Goal: Transaction & Acquisition: Purchase product/service

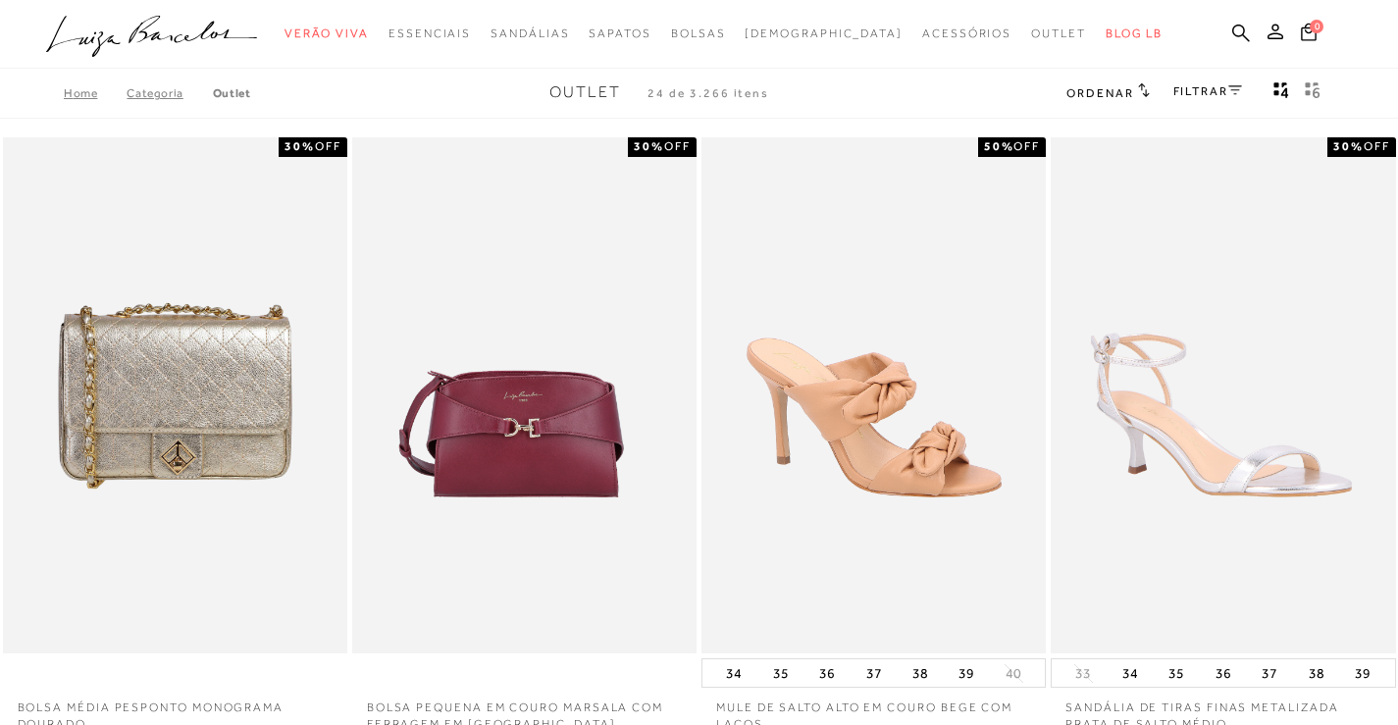
click at [1232, 93] on icon at bounding box center [1235, 90] width 14 height 10
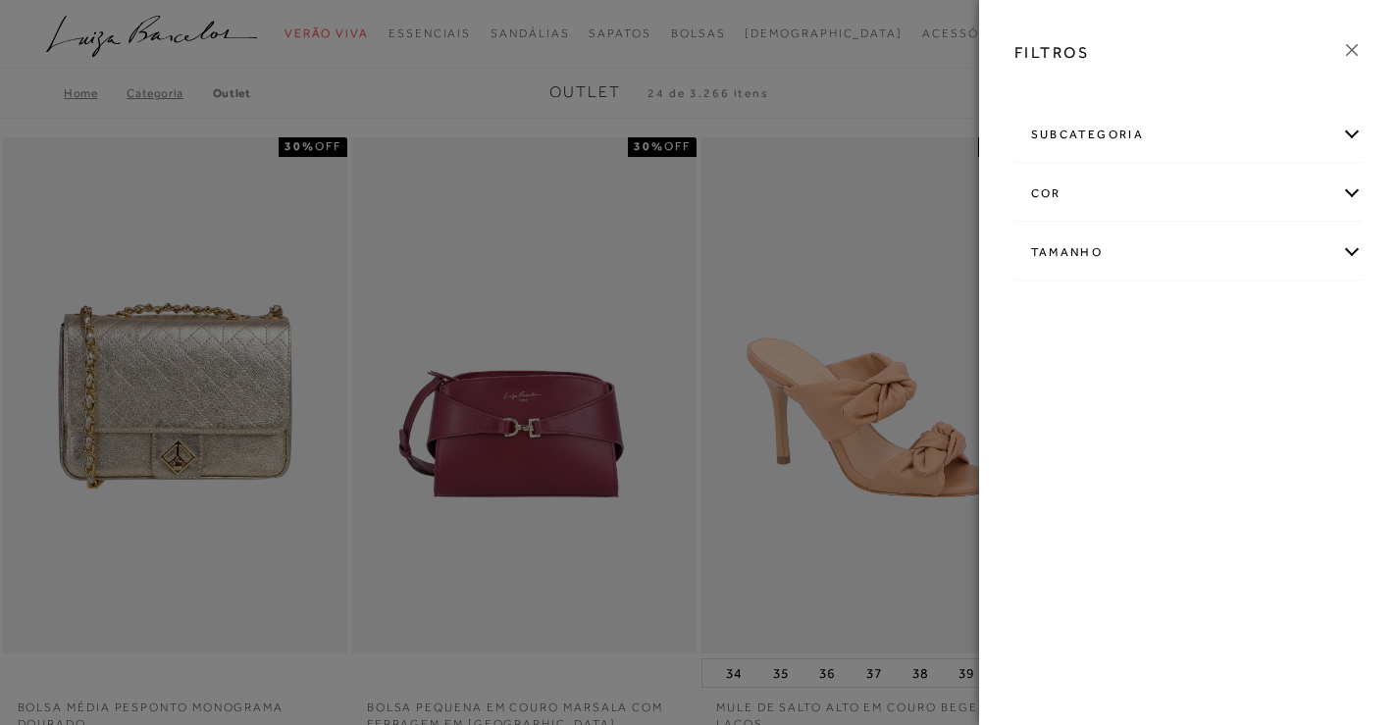
click at [1167, 142] on div "subcategoria" at bounding box center [1188, 135] width 347 height 52
click at [1097, 264] on div "Tamanho" at bounding box center [1188, 253] width 347 height 52
click at [1349, 51] on icon at bounding box center [1352, 50] width 22 height 22
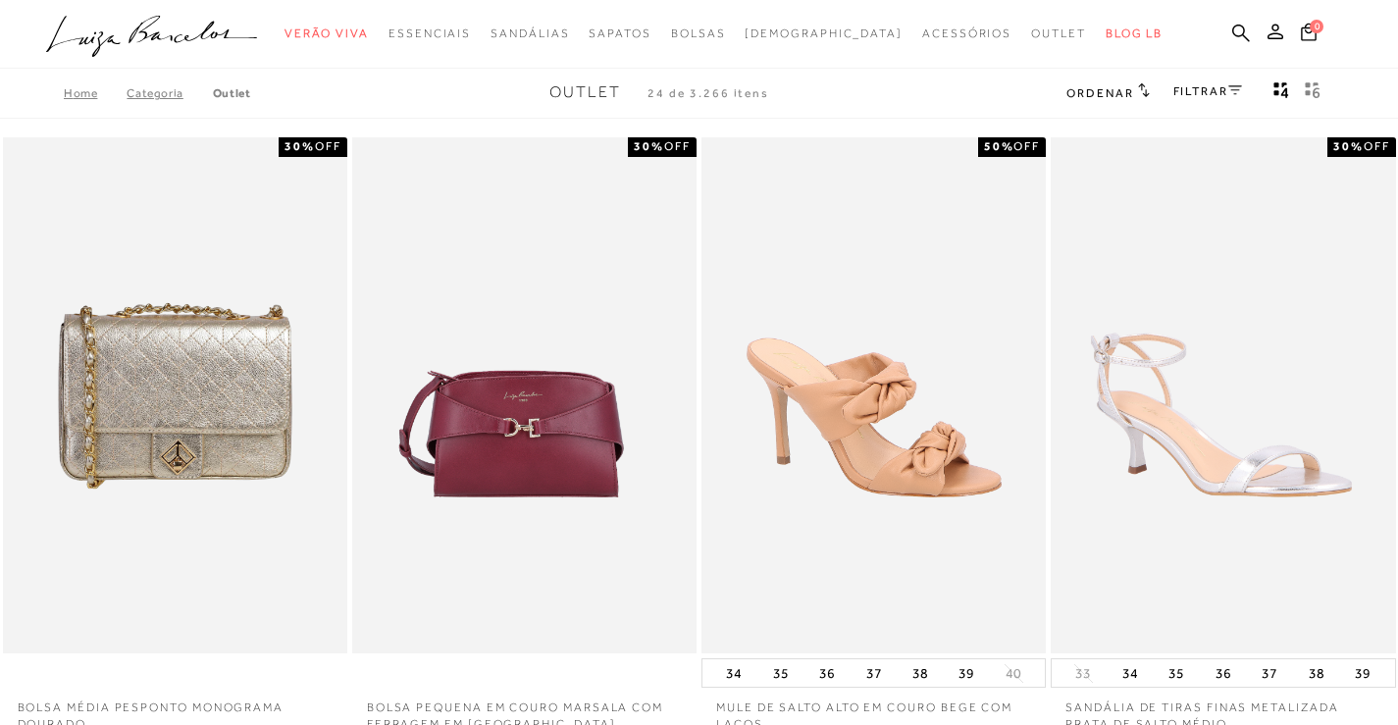
click at [1313, 90] on icon "gridText6Desc" at bounding box center [1313, 90] width 16 height 18
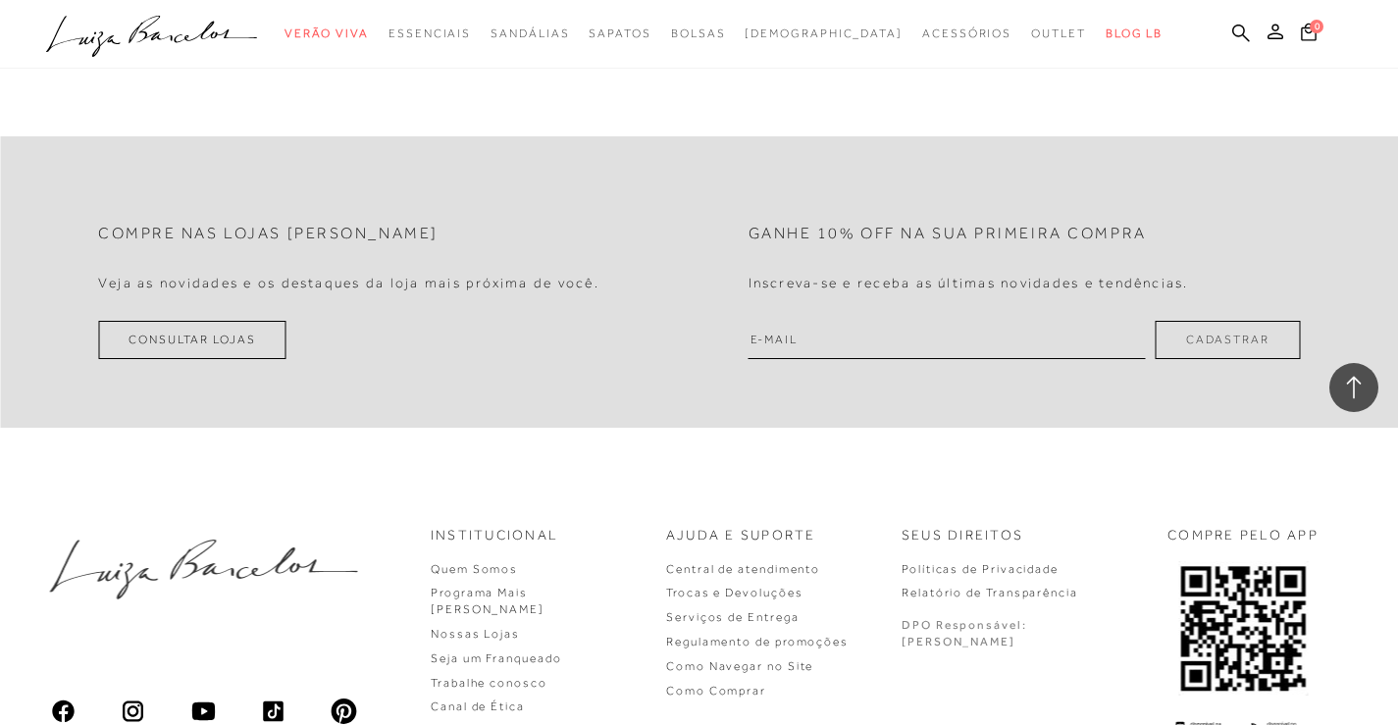
scroll to position [4069, 0]
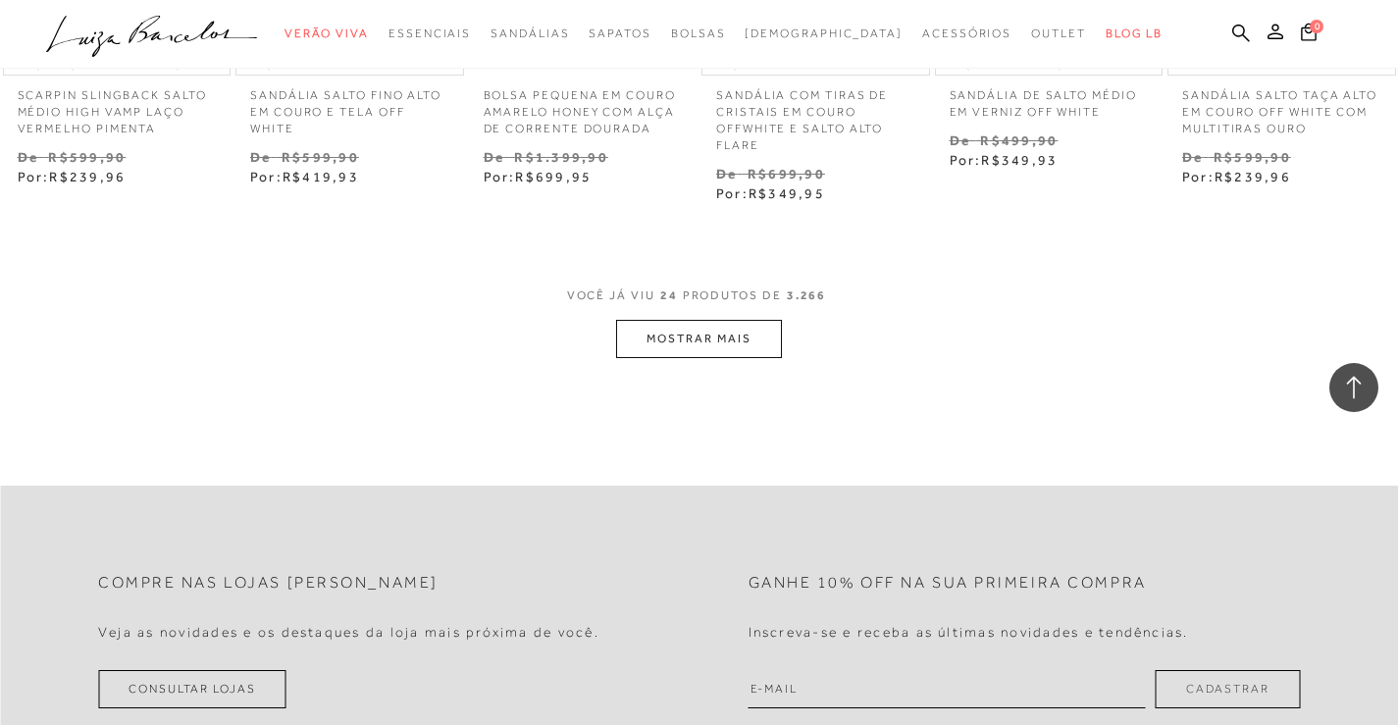
click at [654, 334] on button "MOSTRAR MAIS" at bounding box center [698, 339] width 165 height 38
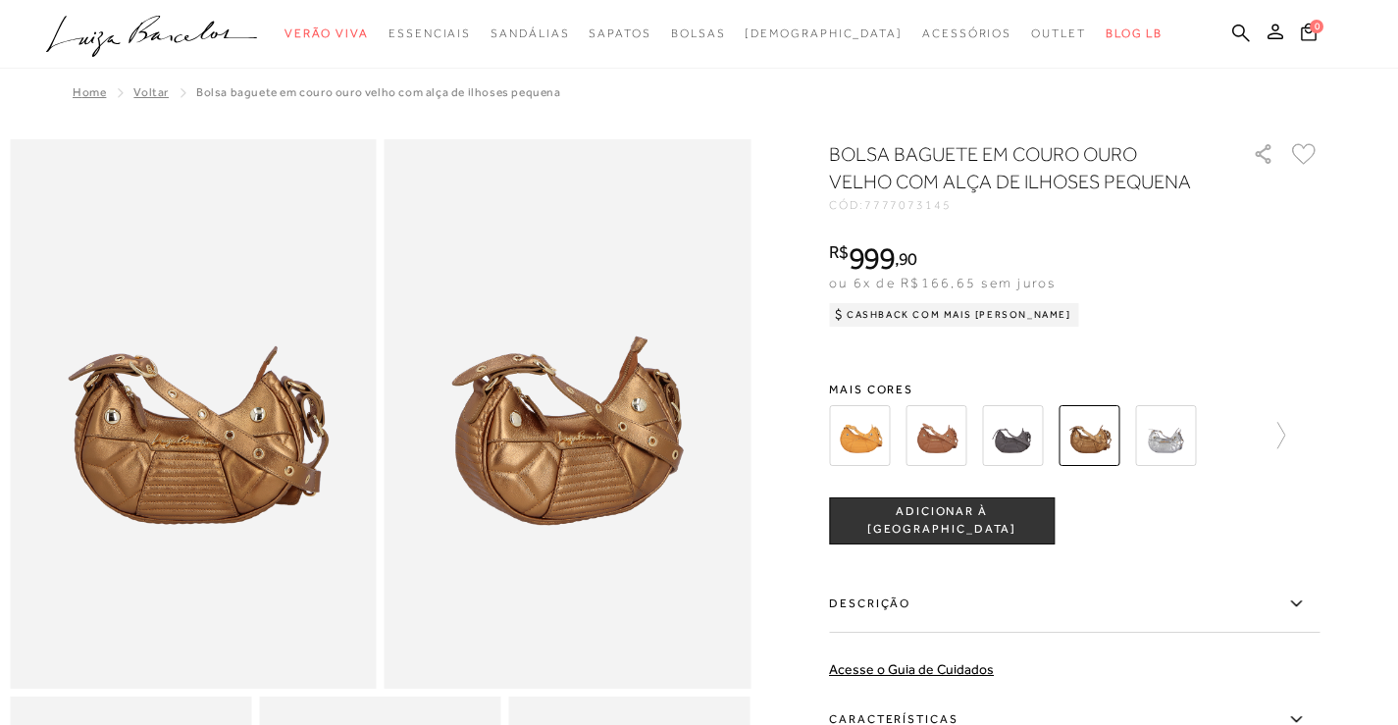
click at [1161, 425] on img at bounding box center [1165, 435] width 61 height 61
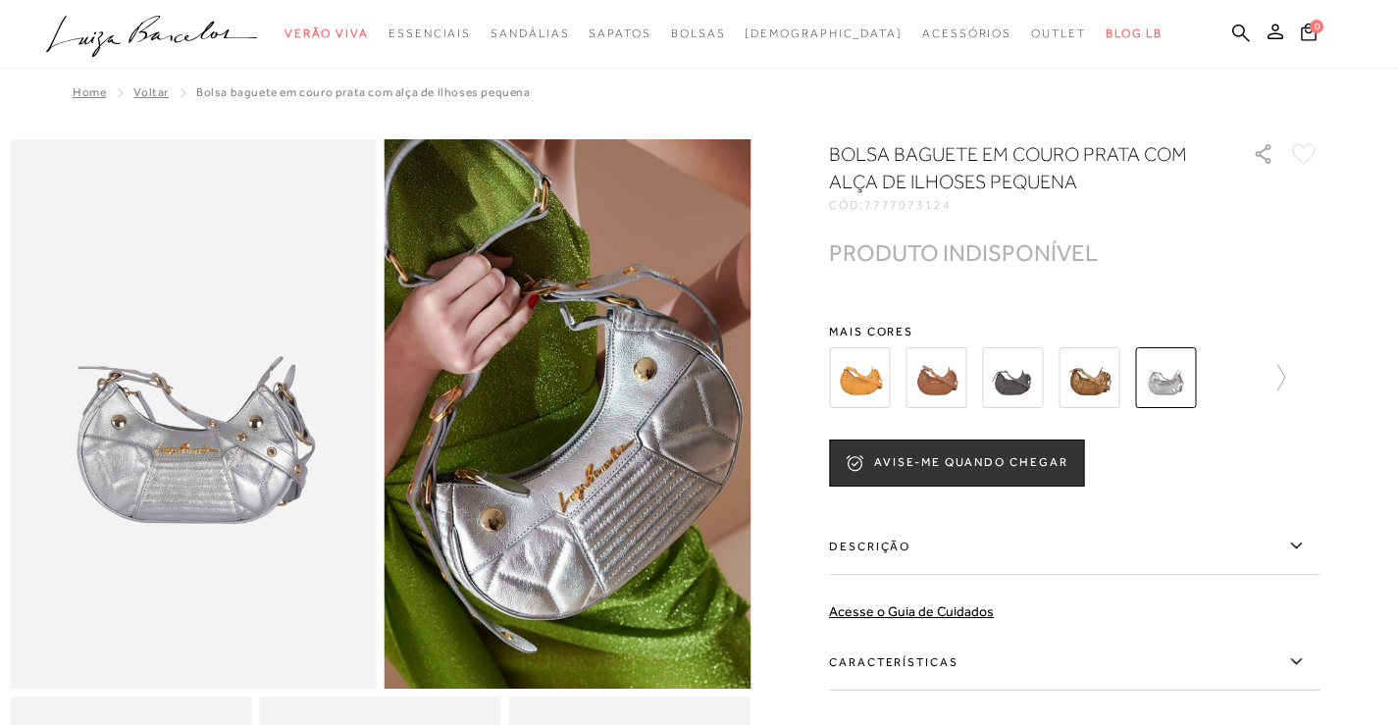
click at [1111, 378] on img at bounding box center [1089, 377] width 61 height 61
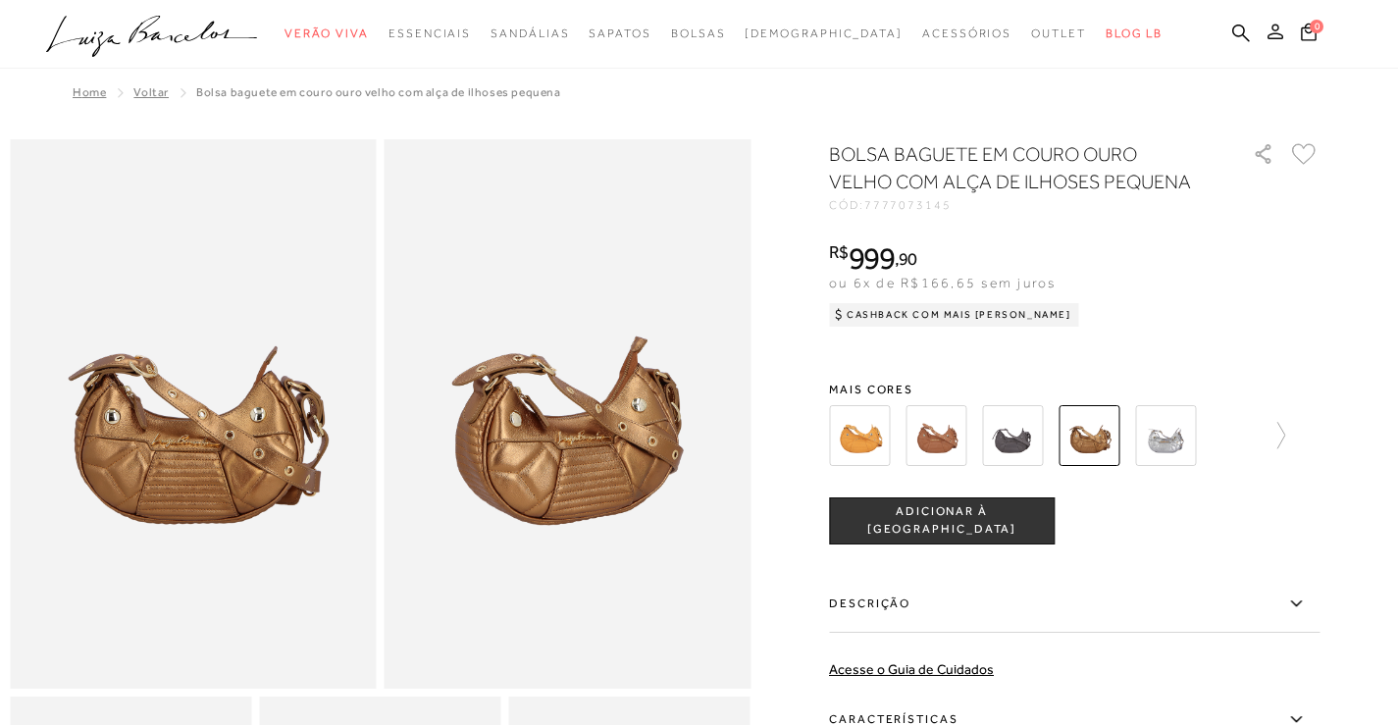
click at [1273, 39] on button at bounding box center [1275, 35] width 27 height 26
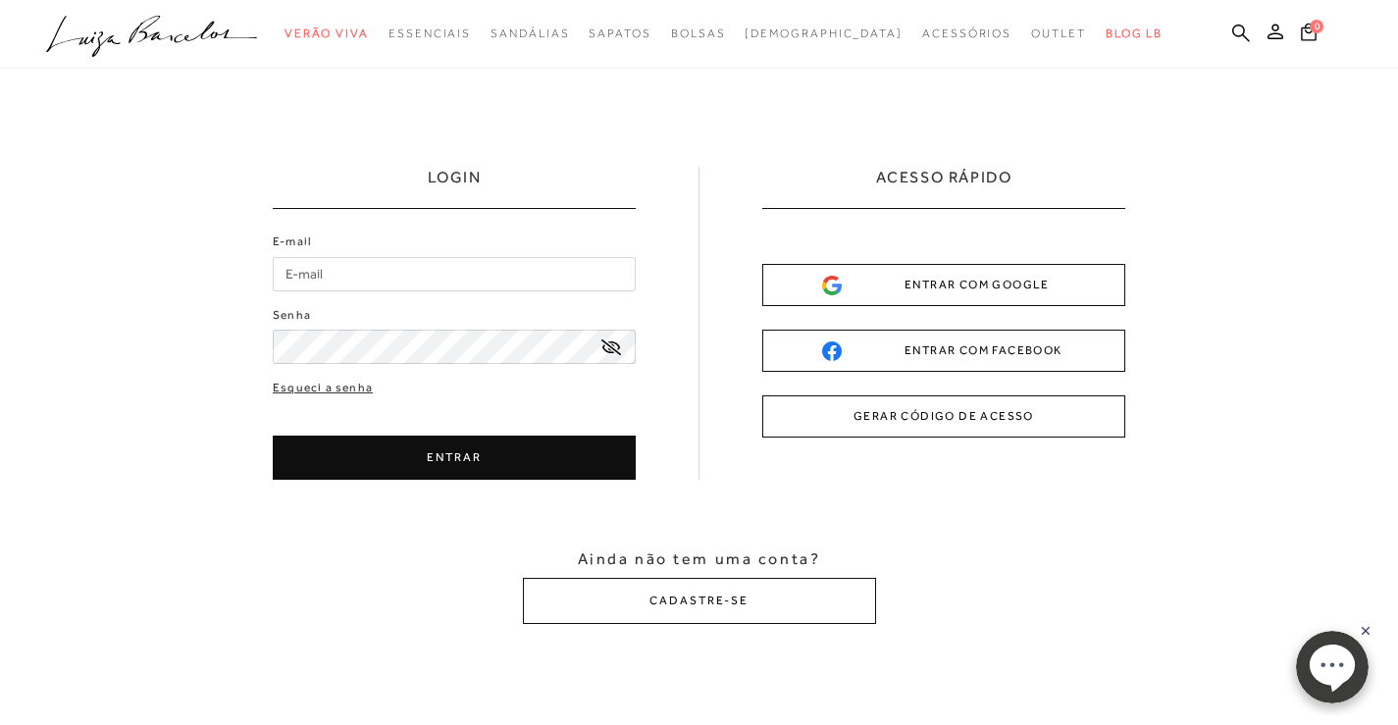
click at [910, 356] on div "ENTRAR COM FACEBOOK" at bounding box center [943, 350] width 243 height 21
click at [914, 284] on div "ENTRAR COM GOOGLE" at bounding box center [943, 285] width 243 height 21
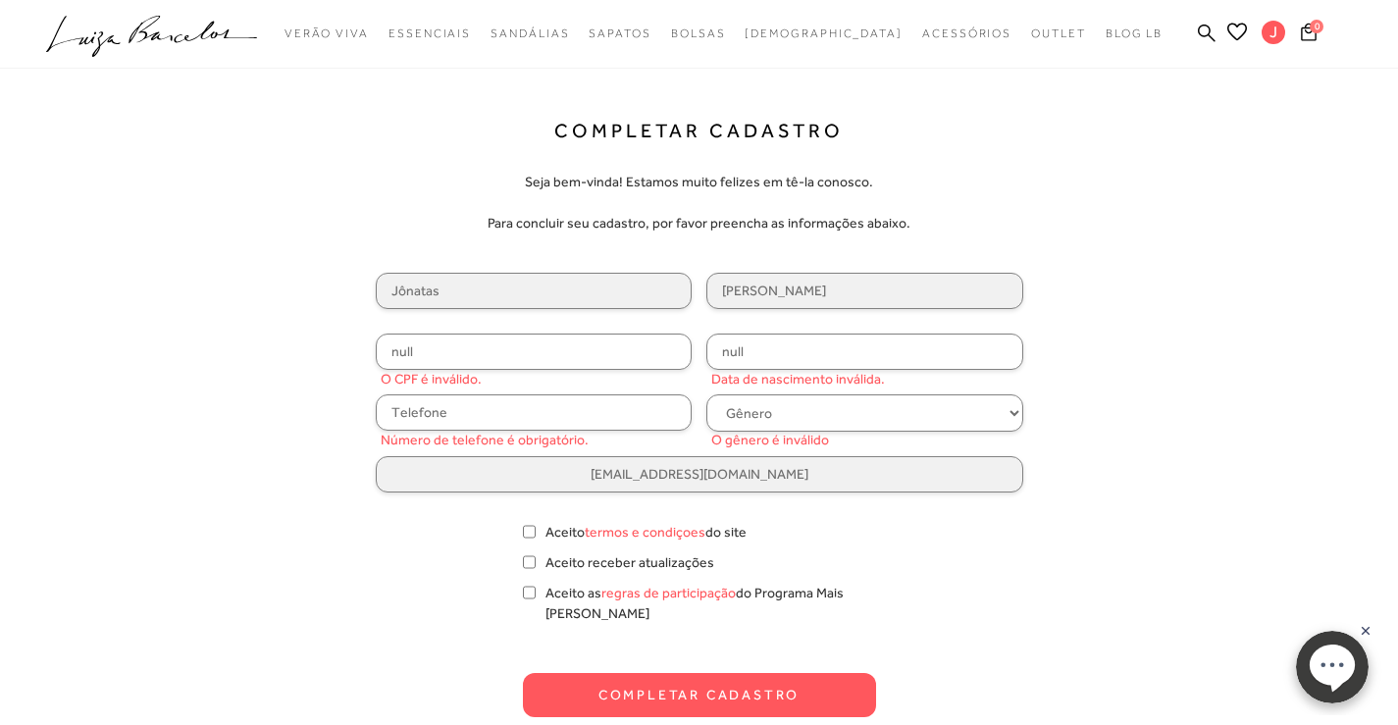
click at [576, 346] on input "null" at bounding box center [534, 352] width 317 height 36
type input "125.763.687-19"
click at [780, 342] on input "null" at bounding box center [864, 352] width 317 height 36
drag, startPoint x: 742, startPoint y: 379, endPoint x: 723, endPoint y: 391, distance: 22.6
click at [734, 385] on div "Jônatas Barbosa 125.763.687-19 null Data de nascimento inválida. Número de tele…" at bounding box center [700, 383] width 648 height 220
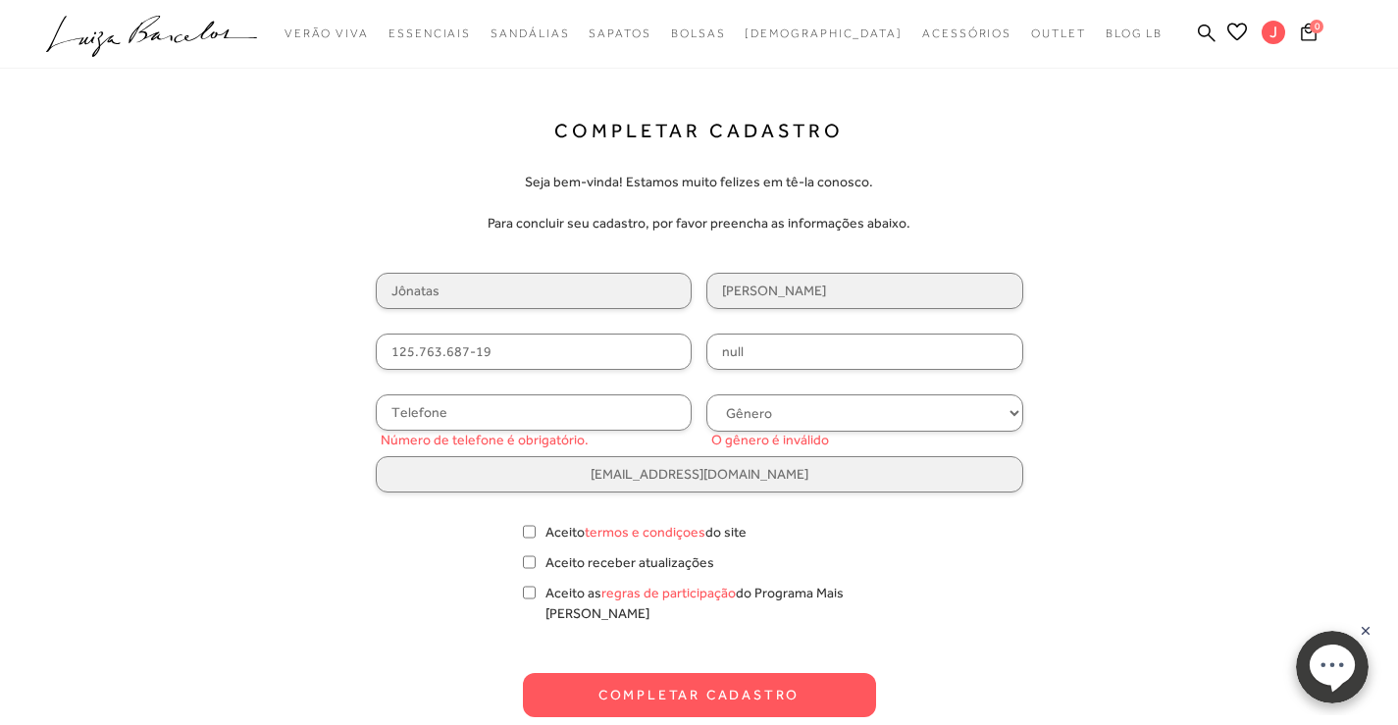
click at [733, 345] on input "null" at bounding box center [864, 352] width 317 height 36
type input "15/07/1991"
click at [632, 424] on input "text" at bounding box center [534, 412] width 317 height 36
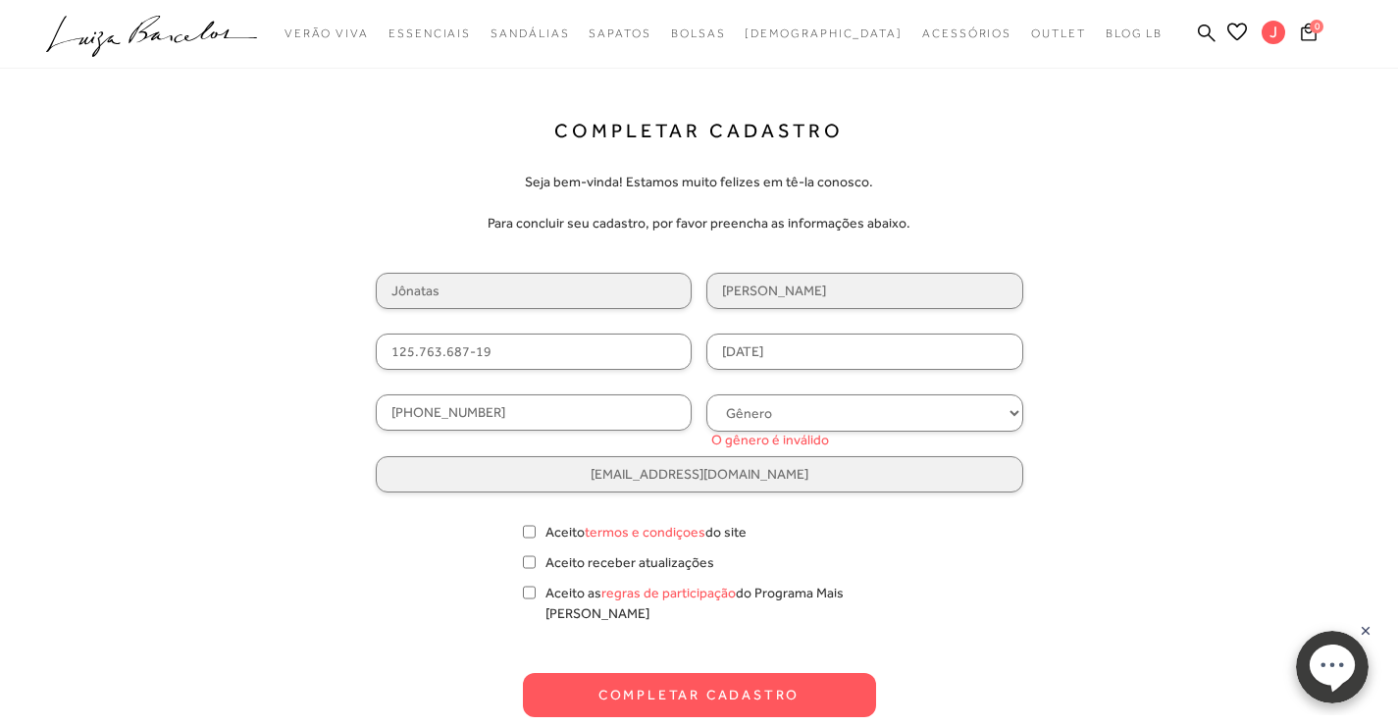
type input "(27) 99787-0717"
click at [765, 407] on select "Gênero Feminino Masculino" at bounding box center [864, 412] width 317 height 37
select select
click at [706, 394] on select "Gênero Feminino Masculino" at bounding box center [864, 412] width 317 height 37
click at [524, 531] on input "Aceito termos e condiçoes do site" at bounding box center [529, 532] width 13 height 20
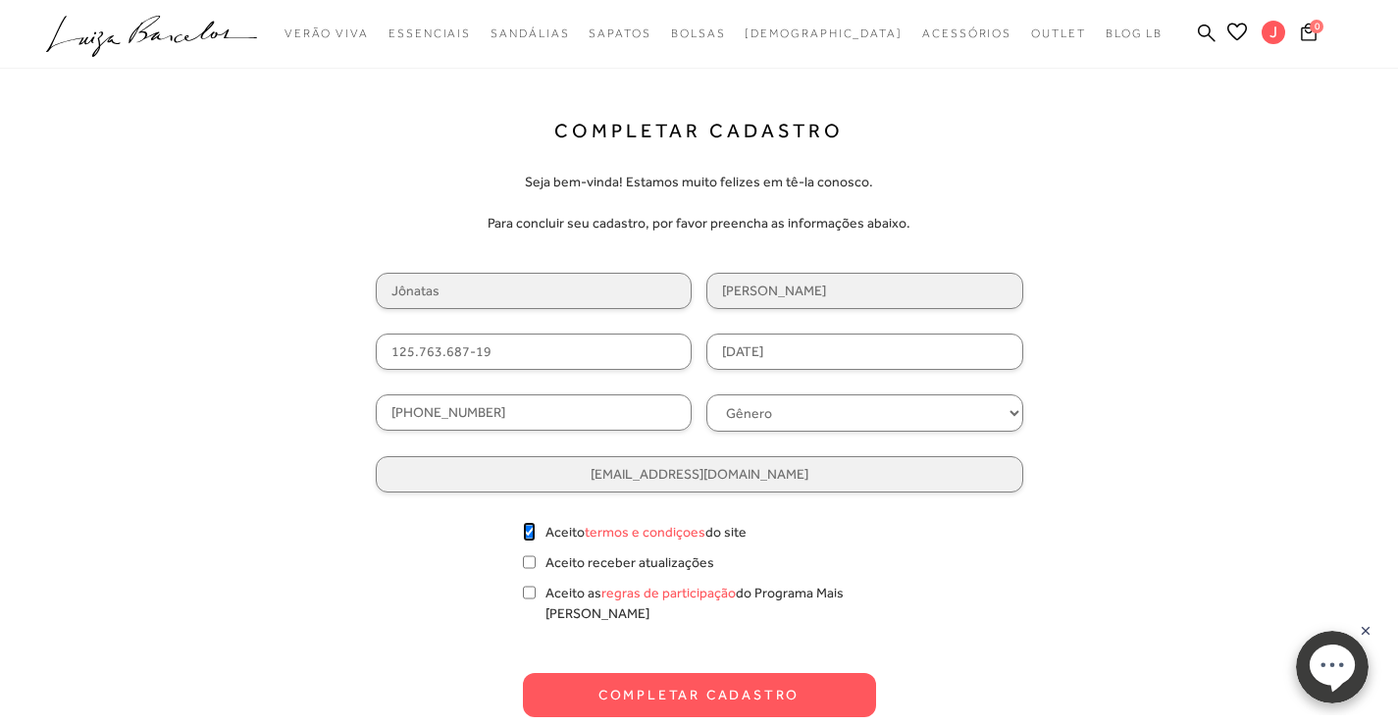
checkbox input "true"
click at [536, 595] on div "Aceito as regras de participação do Programa Mais Luiza" at bounding box center [699, 603] width 353 height 41
click at [528, 595] on input "Aceito as regras de participação do Programa Mais Luiza" at bounding box center [529, 593] width 13 height 20
checkbox input "true"
click at [606, 676] on button "Completar Cadastro" at bounding box center [699, 695] width 353 height 44
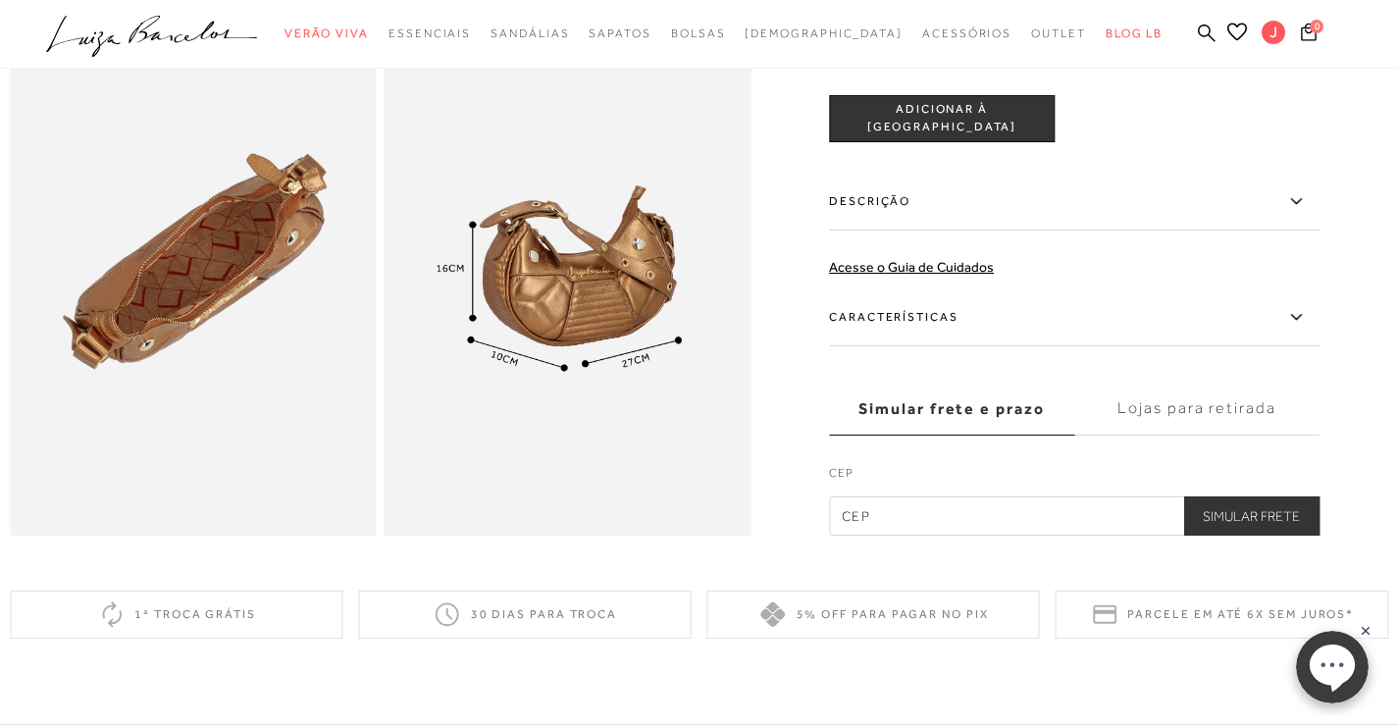
scroll to position [1026, 0]
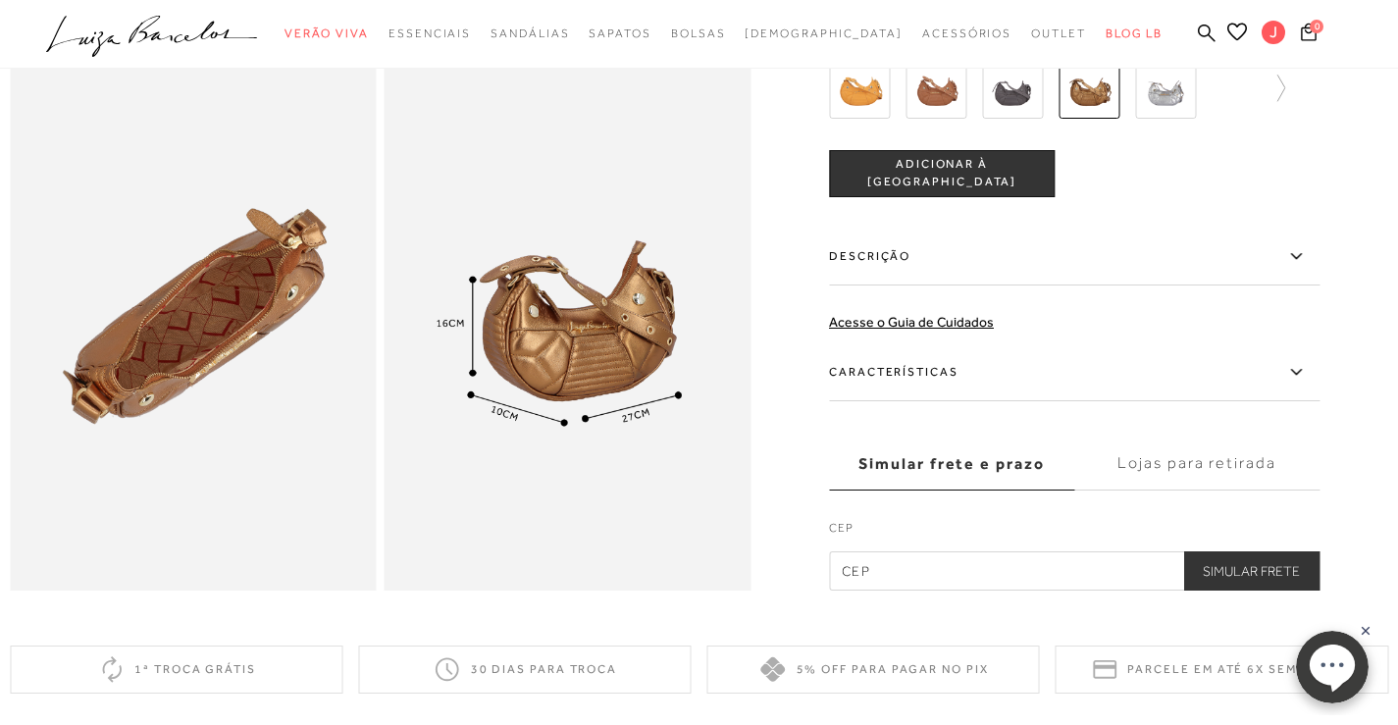
click at [963, 591] on input "text" at bounding box center [1074, 570] width 491 height 39
paste input "29052-320"
type input "29052-320"
click at [1244, 591] on button "Simular Frete" at bounding box center [1251, 570] width 136 height 39
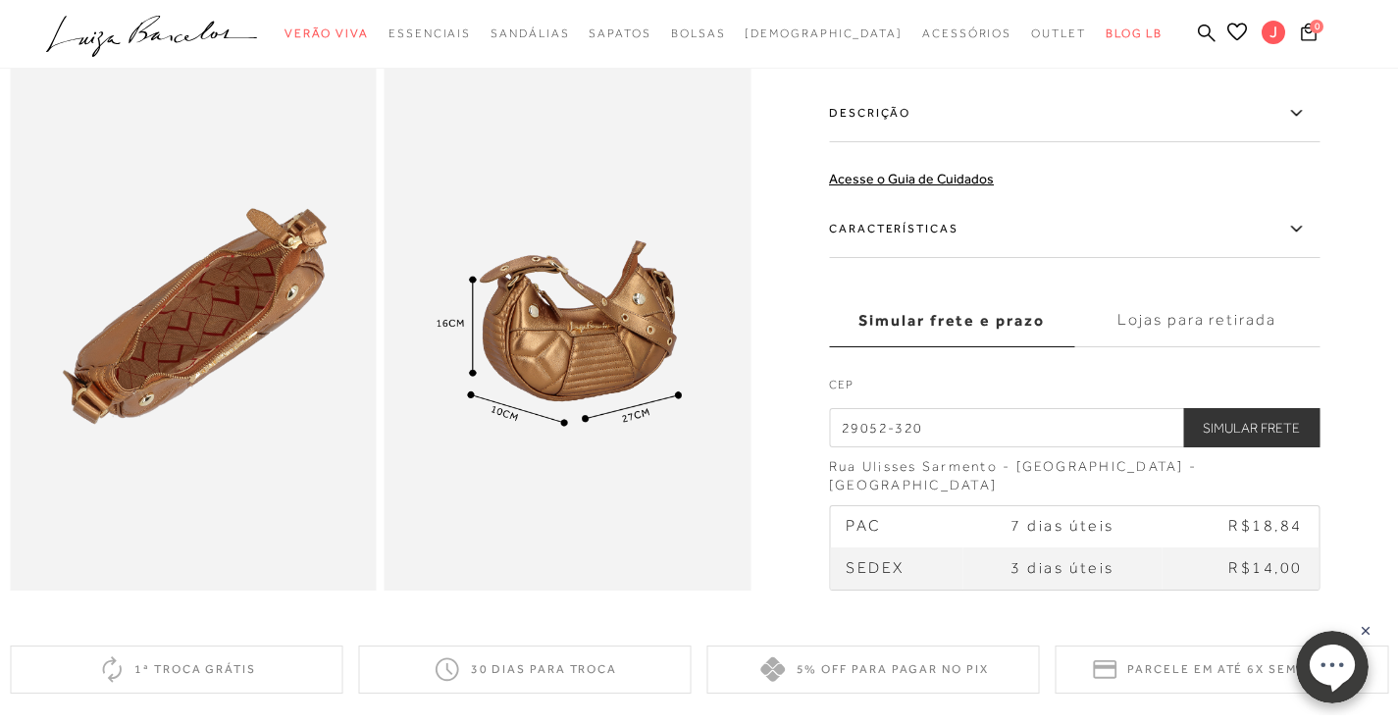
click at [1202, 347] on label "Lojas para retirada" at bounding box center [1196, 320] width 245 height 53
click at [0, 0] on input "Lojas para retirada" at bounding box center [0, 0] width 0 height 0
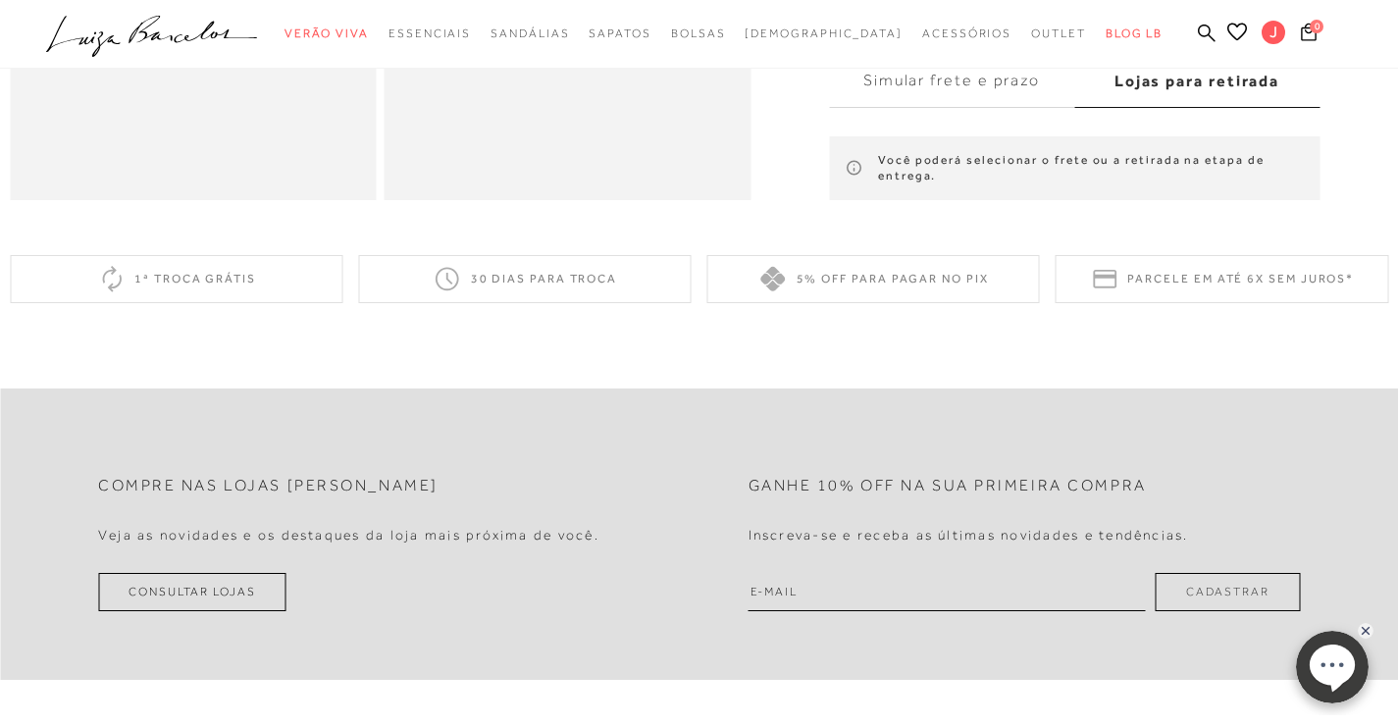
scroll to position [1419, 0]
click at [989, 105] on label "Simular frete e prazo" at bounding box center [951, 78] width 245 height 53
click at [0, 0] on input "Simular frete e prazo" at bounding box center [0, 0] width 0 height 0
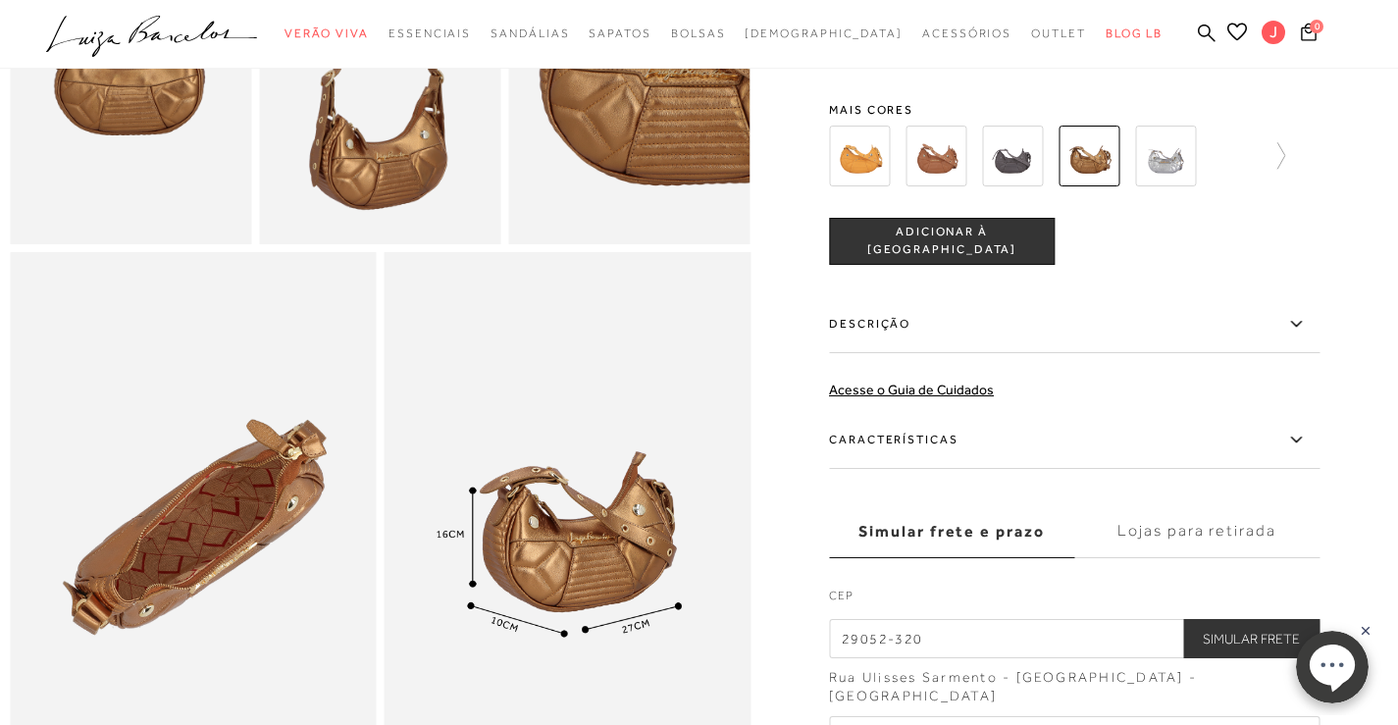
scroll to position [830, 0]
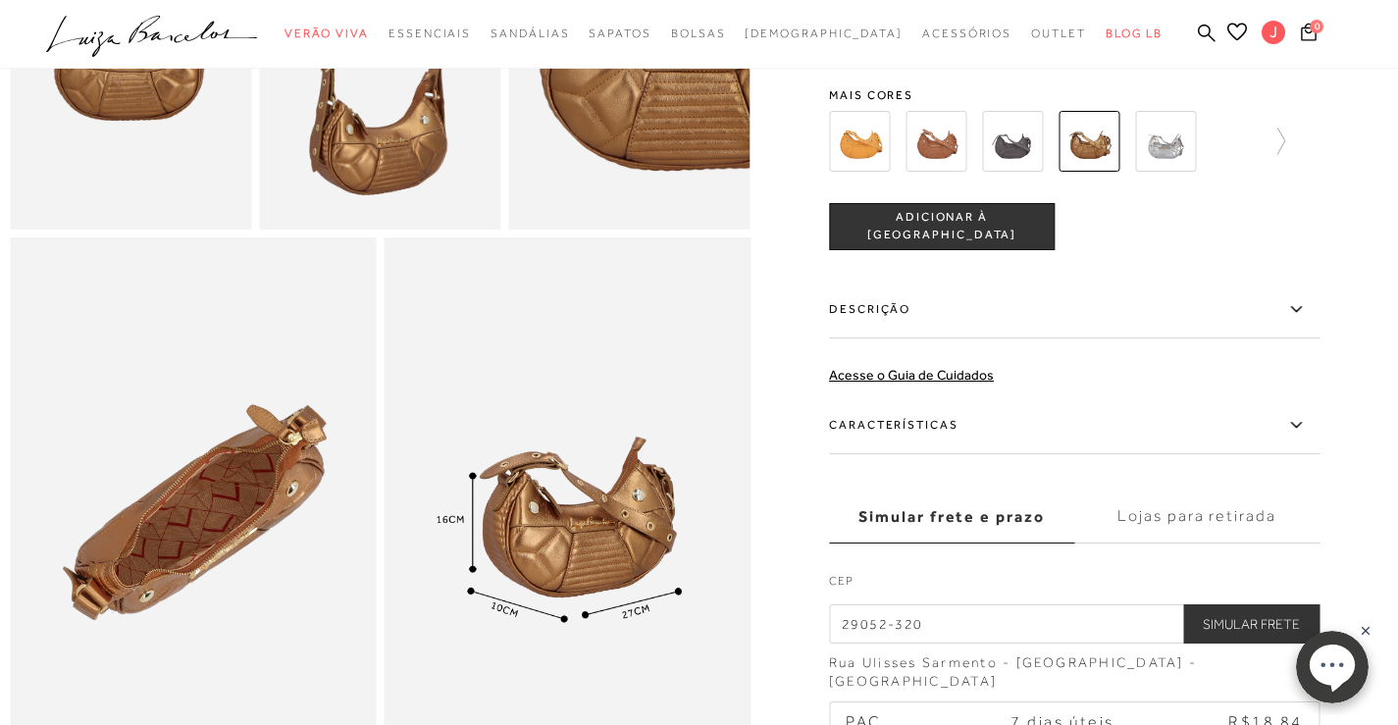
click at [1301, 312] on icon at bounding box center [1295, 309] width 11 height 6
click at [0, 0] on input "Descrição" at bounding box center [0, 0] width 0 height 0
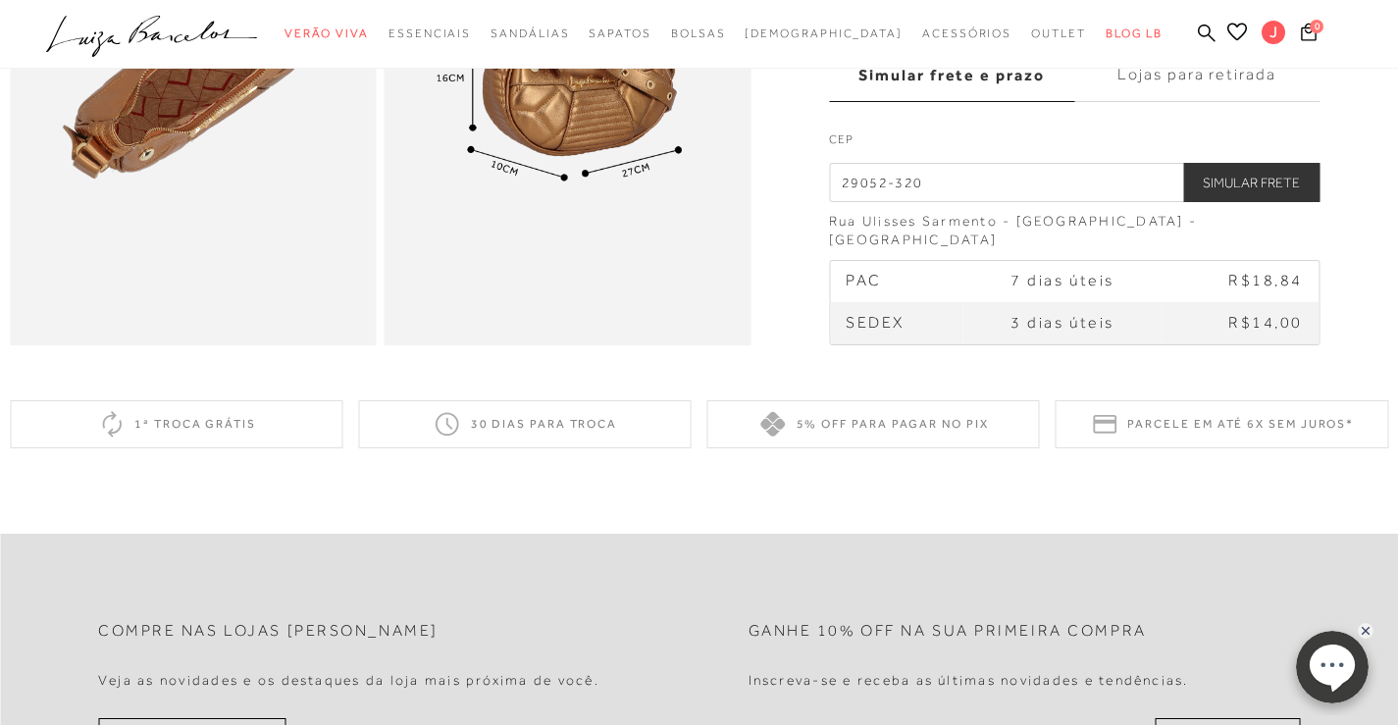
scroll to position [1275, 0]
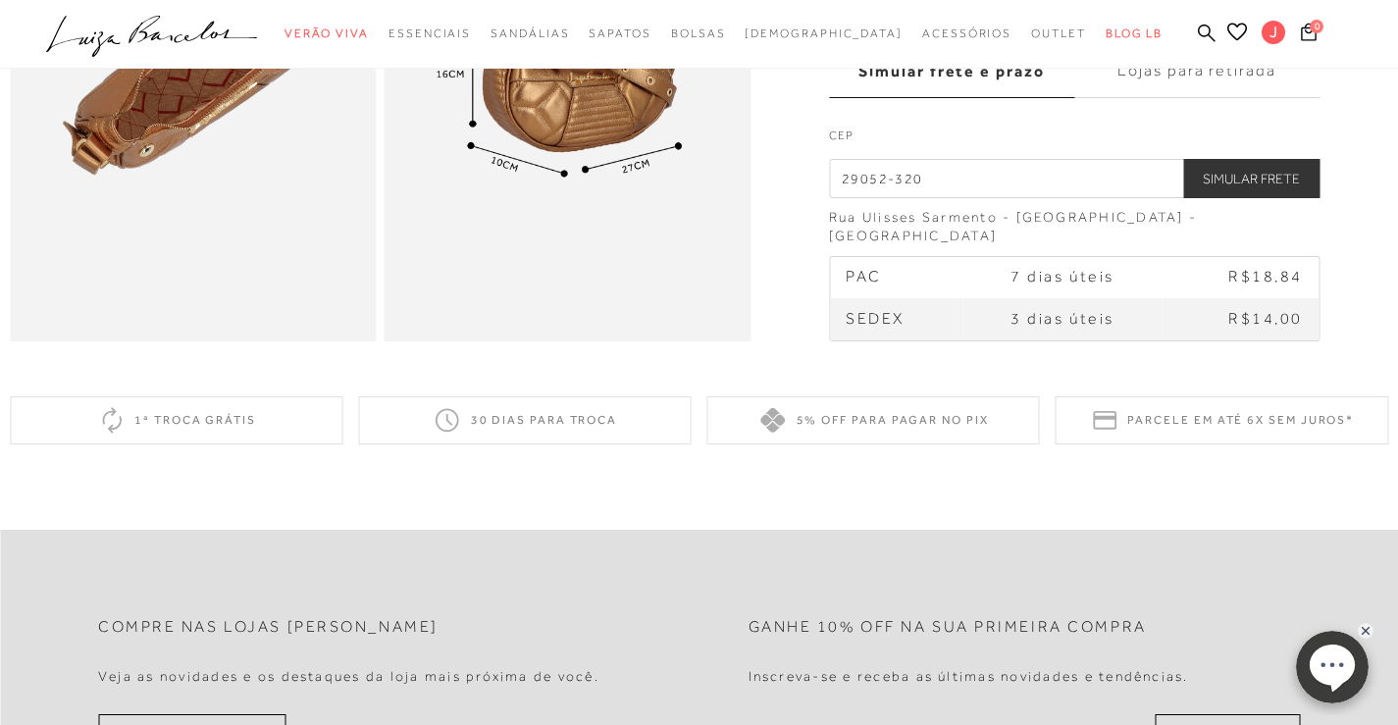
click at [829, 444] on div "5% off para pagar no PIX" at bounding box center [873, 420] width 333 height 48
click at [779, 433] on icon at bounding box center [772, 420] width 25 height 25
click at [1037, 286] on span "7 dias úteis" at bounding box center [1063, 278] width 104 height 18
drag, startPoint x: 1034, startPoint y: 331, endPoint x: 1026, endPoint y: 346, distance: 17.5
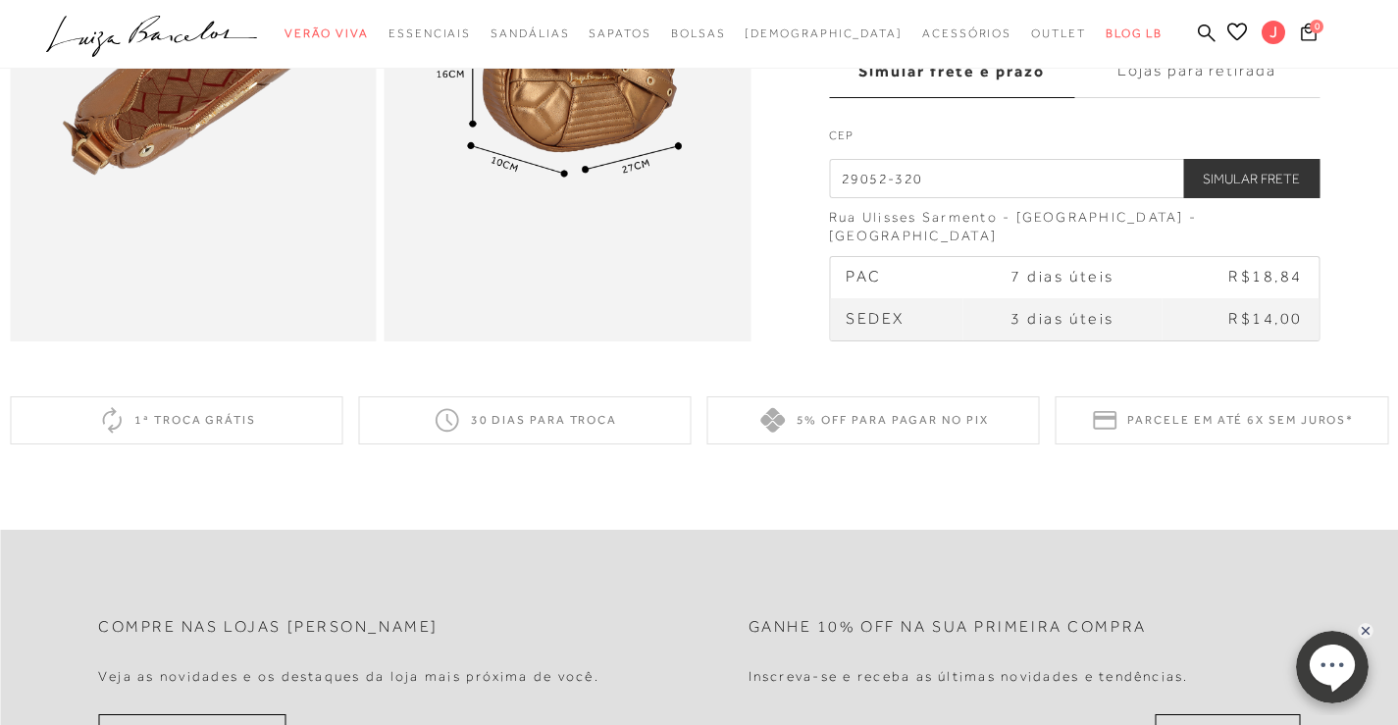
click at [1034, 332] on td "3 dias úteis" at bounding box center [1061, 319] width 199 height 41
click at [1022, 328] on span "3 dias úteis" at bounding box center [1063, 319] width 104 height 18
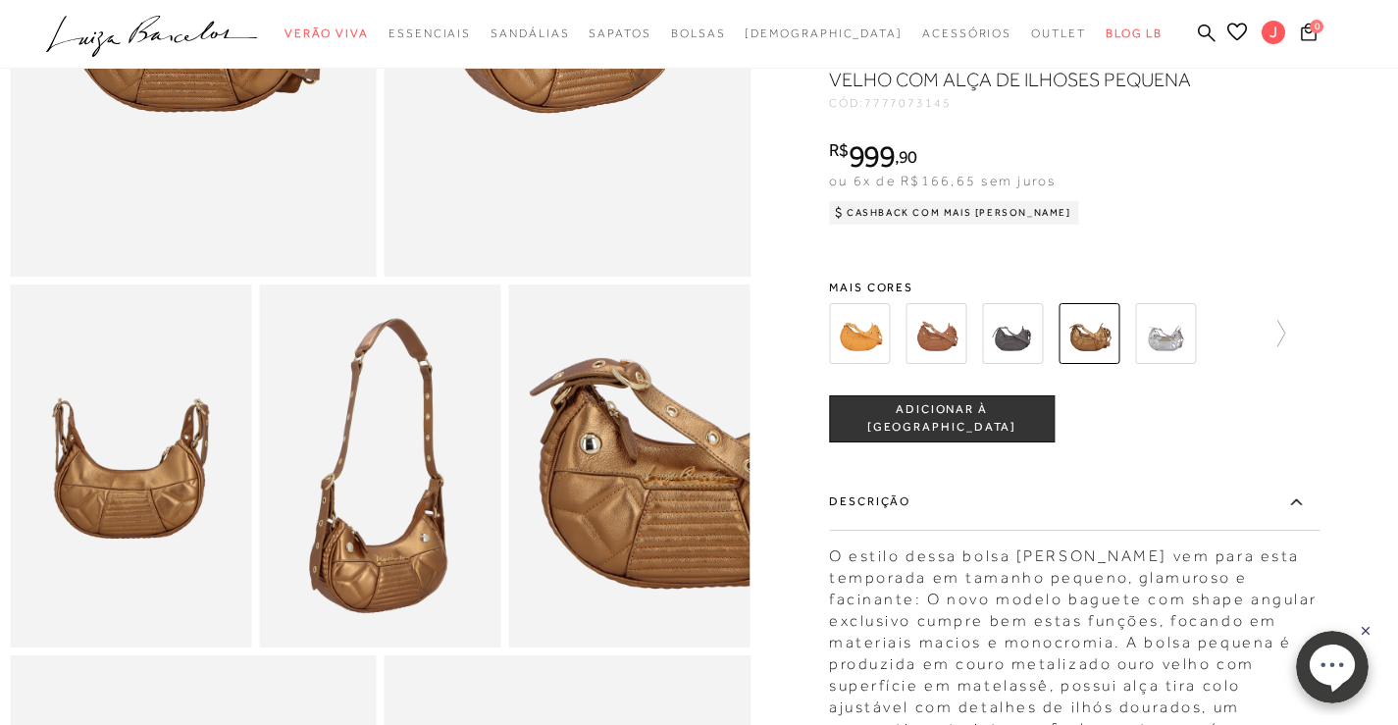
scroll to position [368, 0]
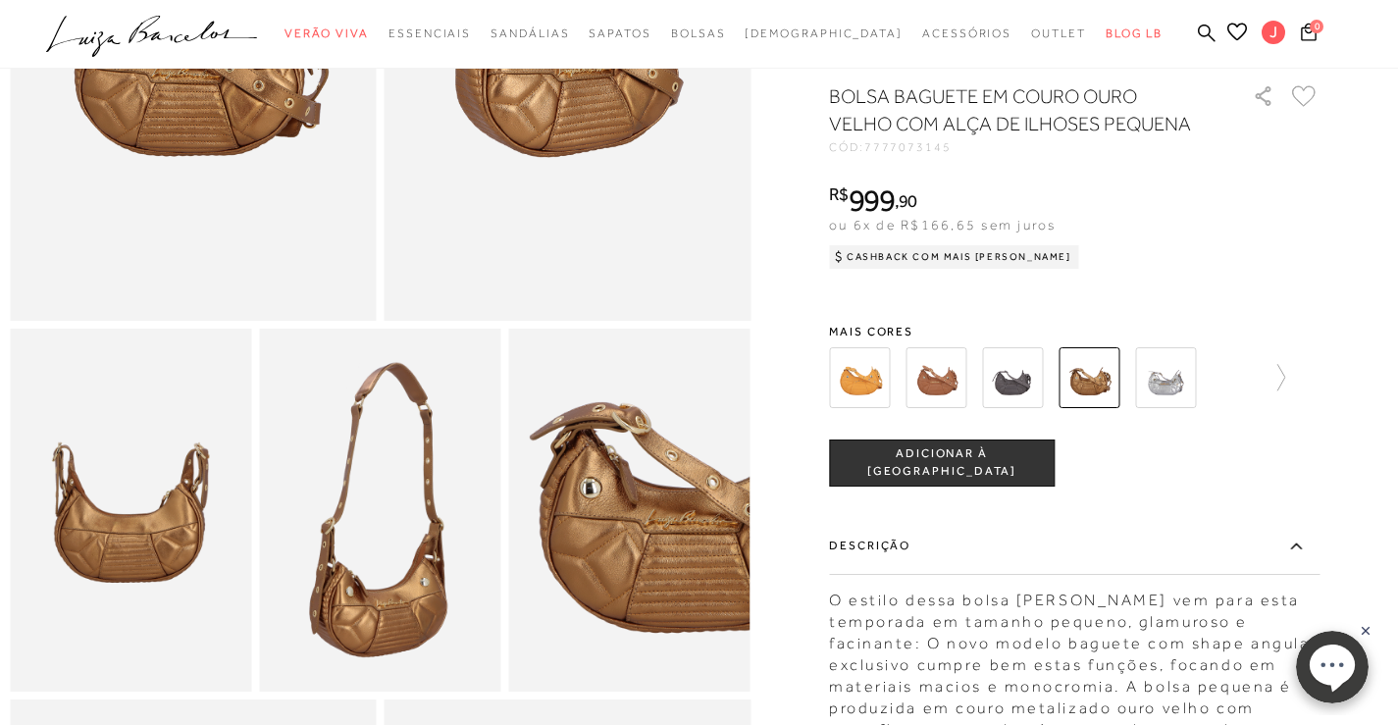
click at [978, 481] on span "ADICIONAR À SACOLA" at bounding box center [942, 463] width 224 height 34
click at [1304, 42] on button "1" at bounding box center [1308, 34] width 30 height 29
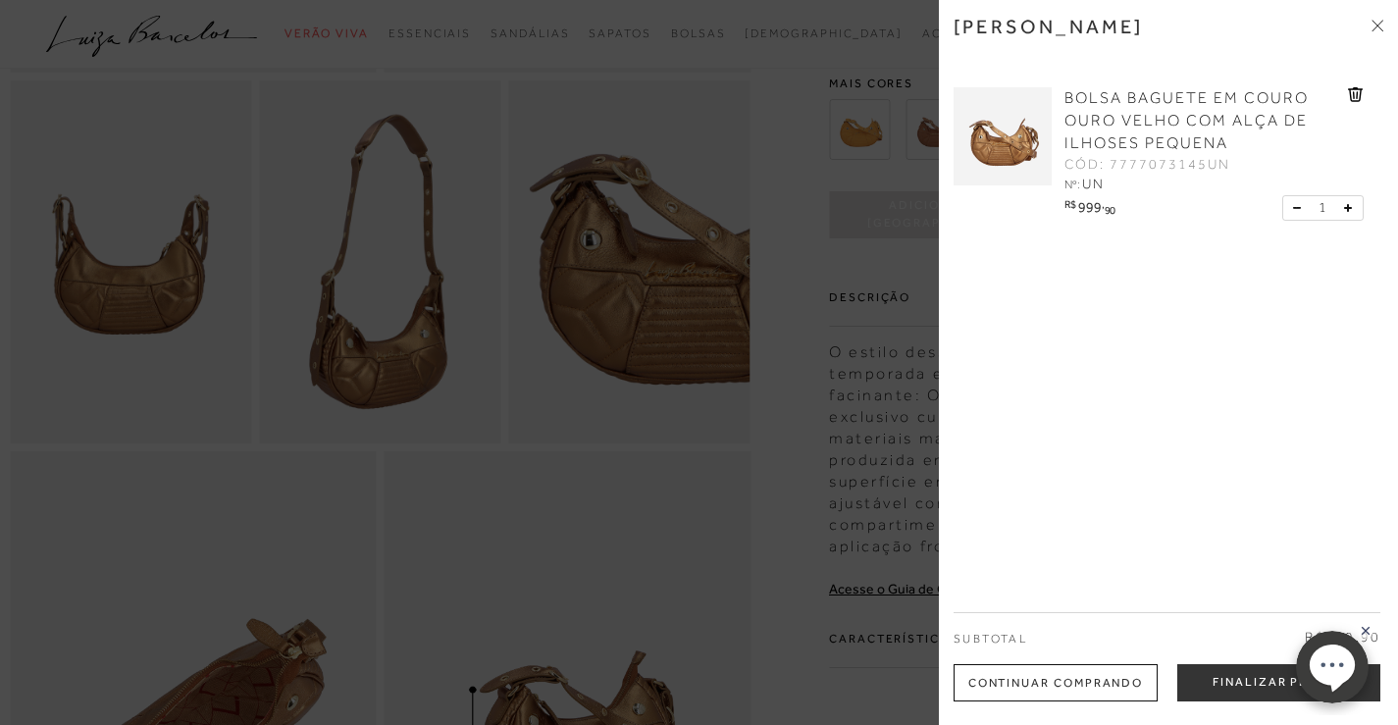
scroll to position [662, 0]
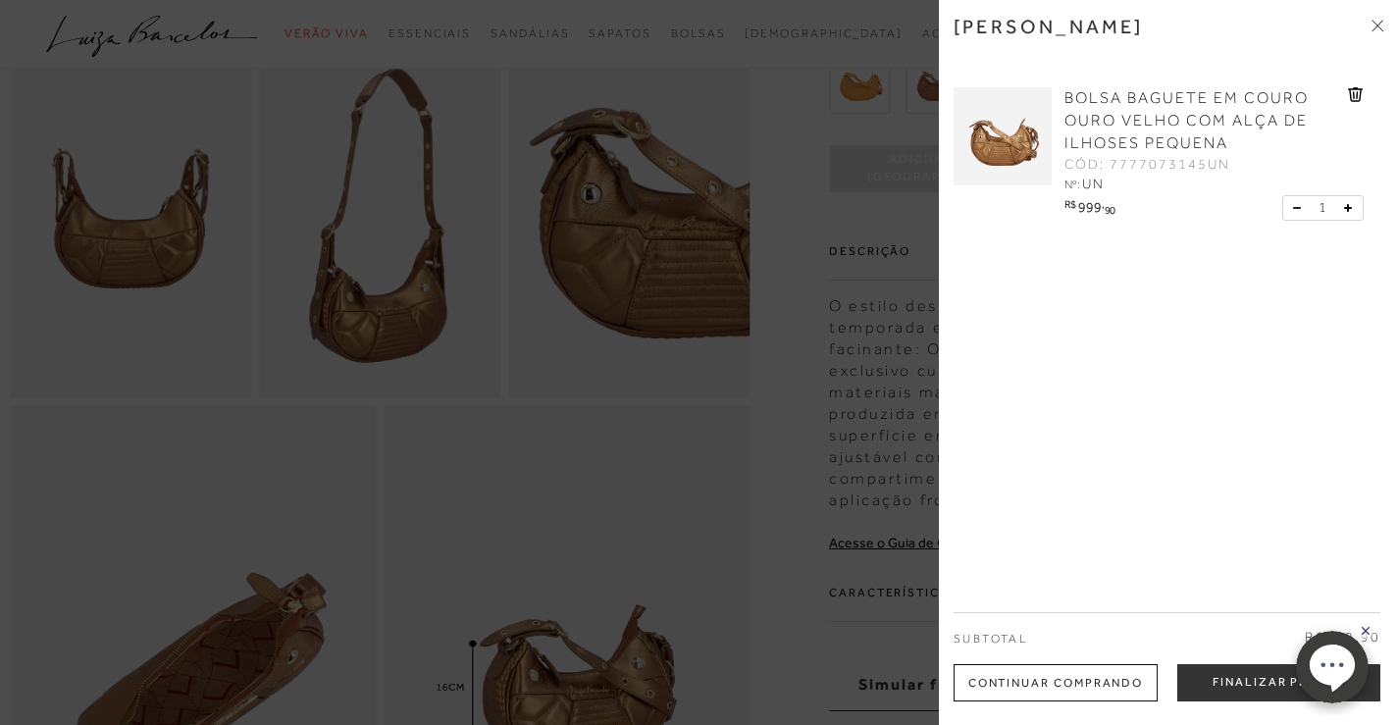
click at [1335, 666] on ellipse at bounding box center [1331, 664] width 45 height 41
click at [1226, 676] on button "Finalizar Pedido" at bounding box center [1278, 682] width 203 height 37
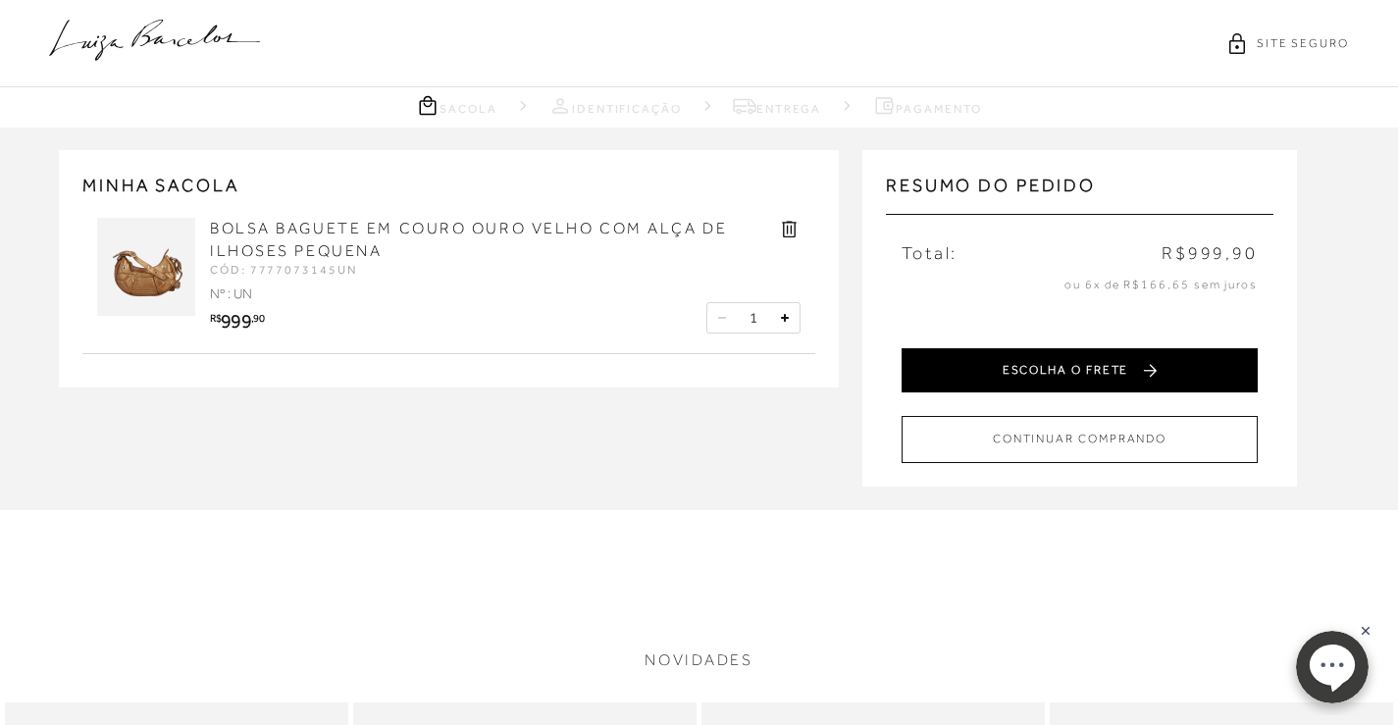
click at [997, 359] on button "ESCOLHA O FRETE" at bounding box center [1080, 370] width 356 height 44
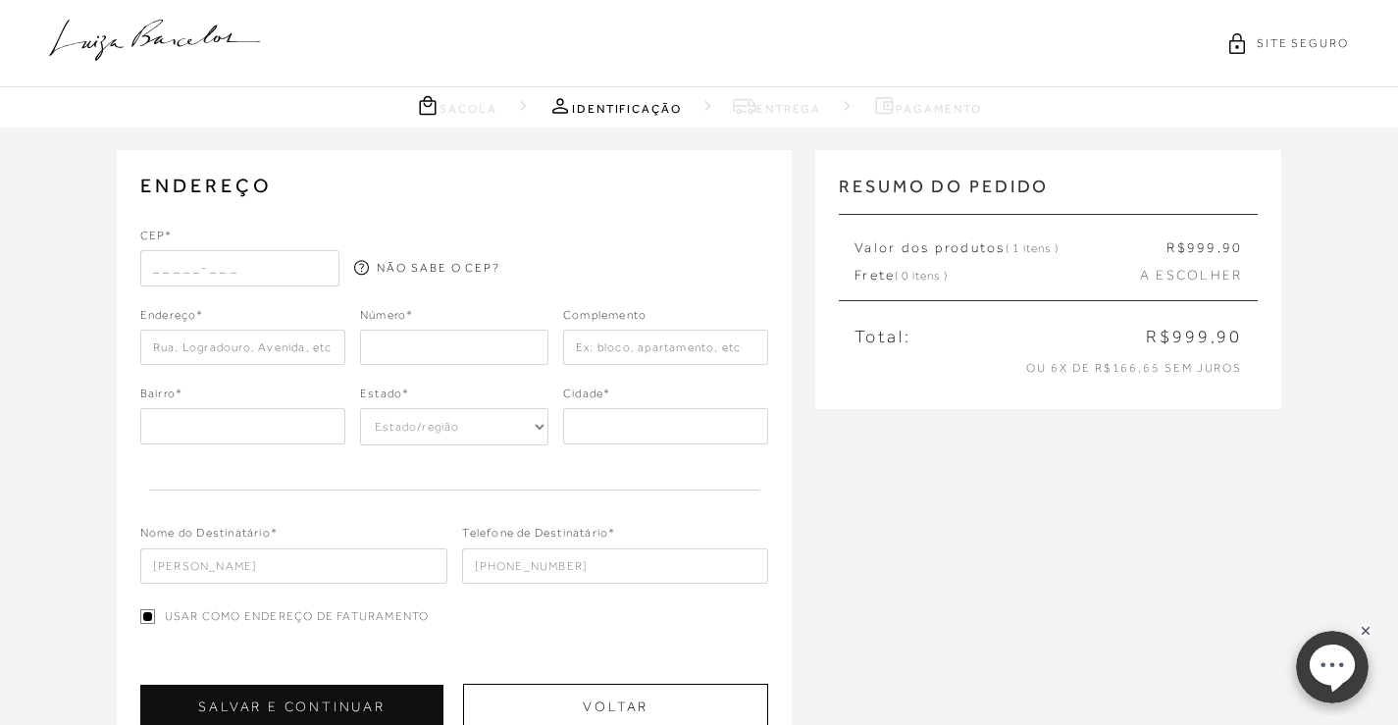
click at [153, 273] on input "text" at bounding box center [240, 267] width 200 height 35
paste input "29052-320"
type input "29052-320"
type input "Rua Ulisses Sarmento"
type input "Praia do Suá"
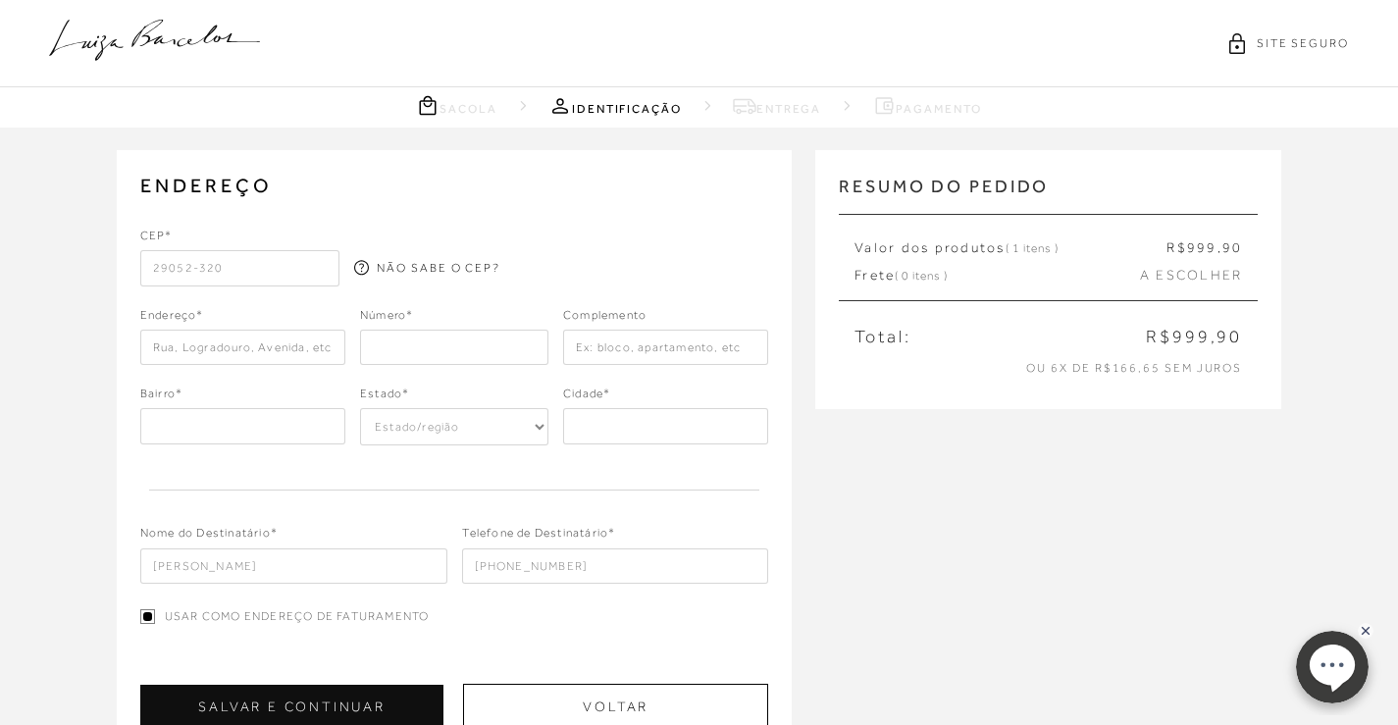
select select "ES"
type input "Vitória"
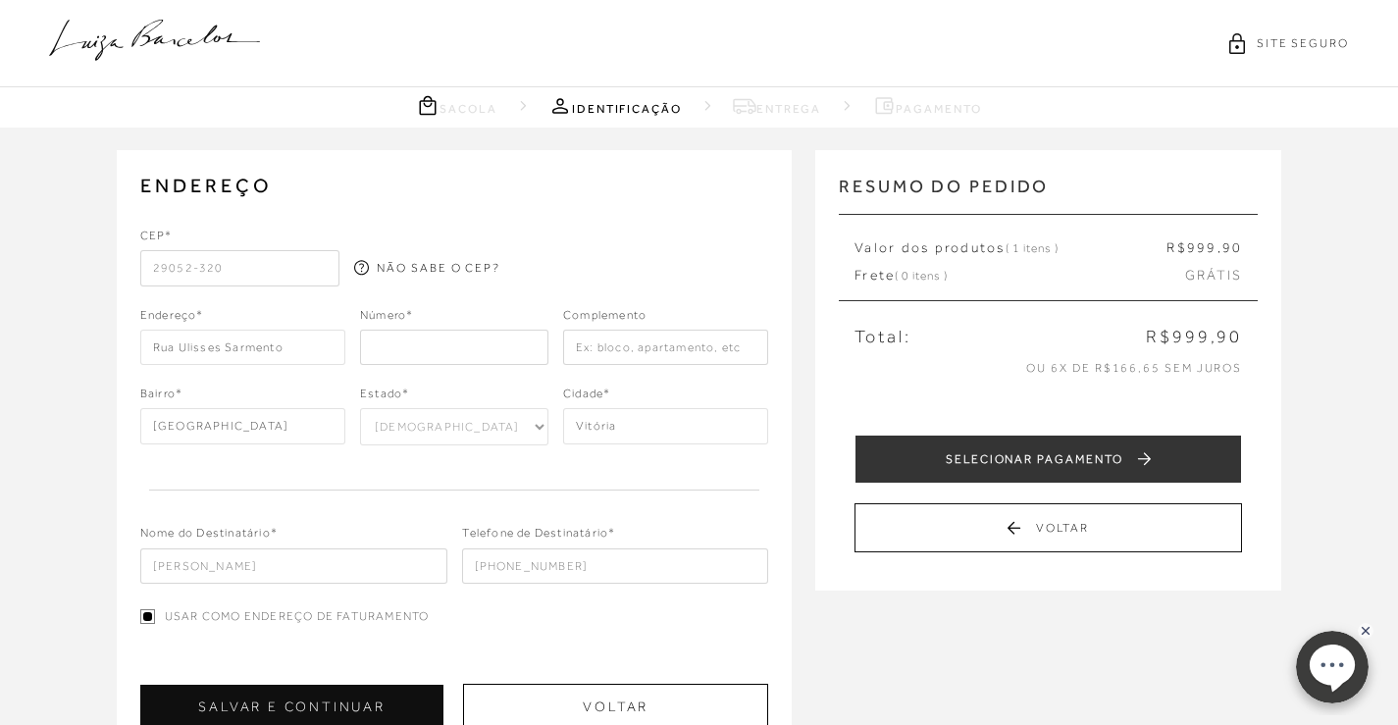
type input "29052-320"
click at [401, 354] on input "number" at bounding box center [454, 347] width 188 height 35
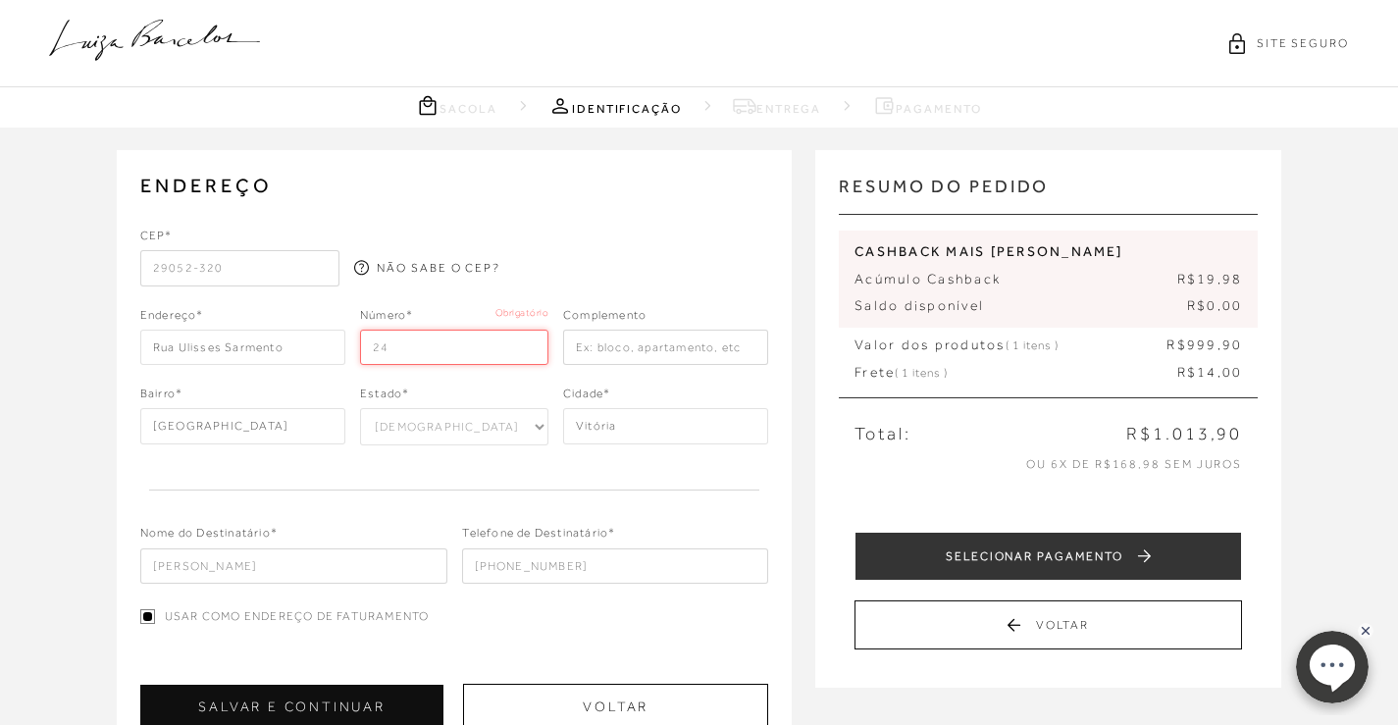
type input "24"
click at [591, 353] on input "text" at bounding box center [665, 347] width 205 height 35
type input "SINPRO SL 301"
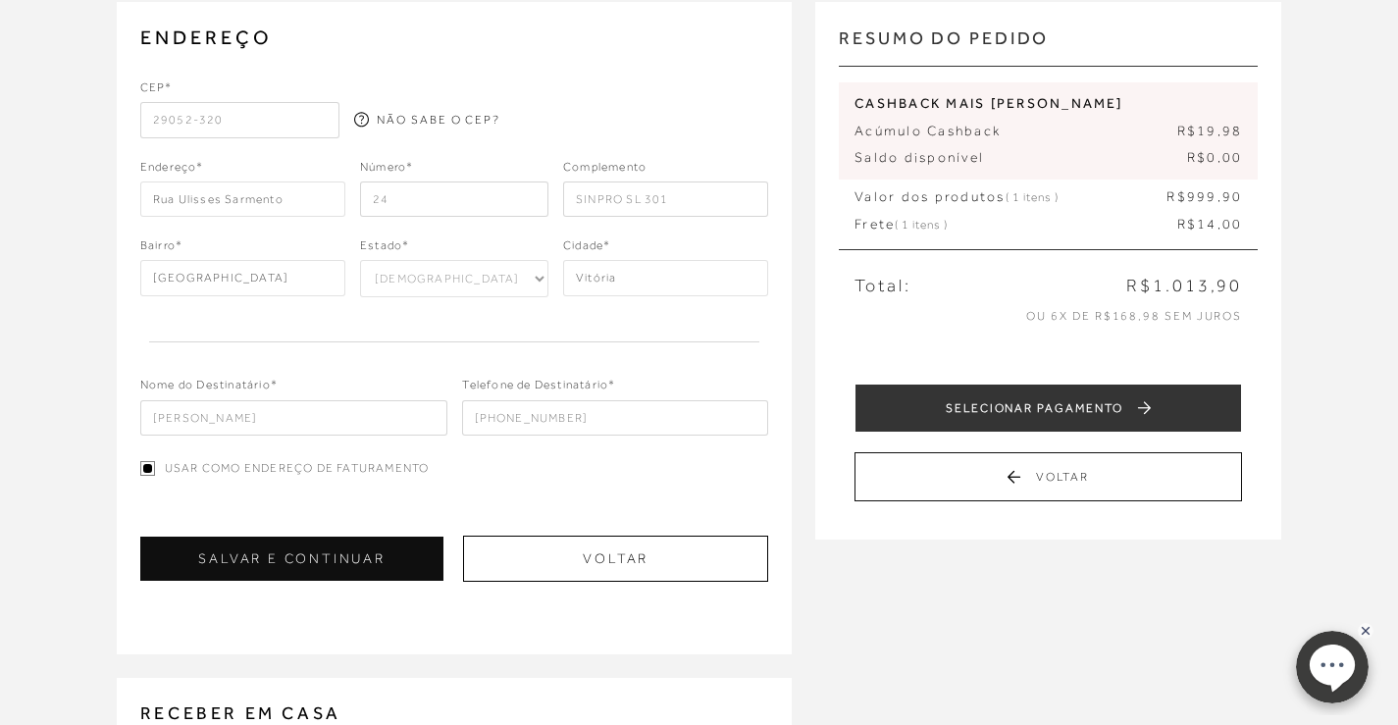
scroll to position [196, 0]
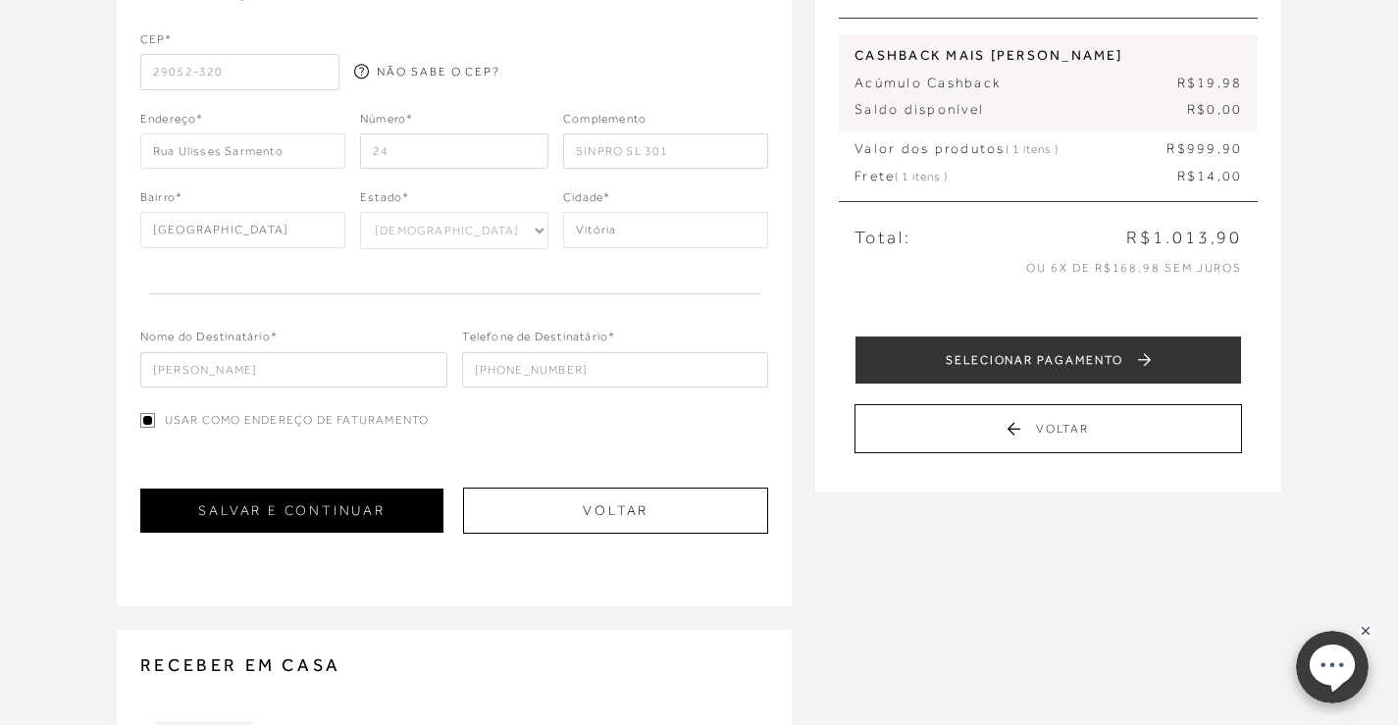
click at [362, 497] on button "SALVAR E CONTINUAR" at bounding box center [292, 511] width 304 height 44
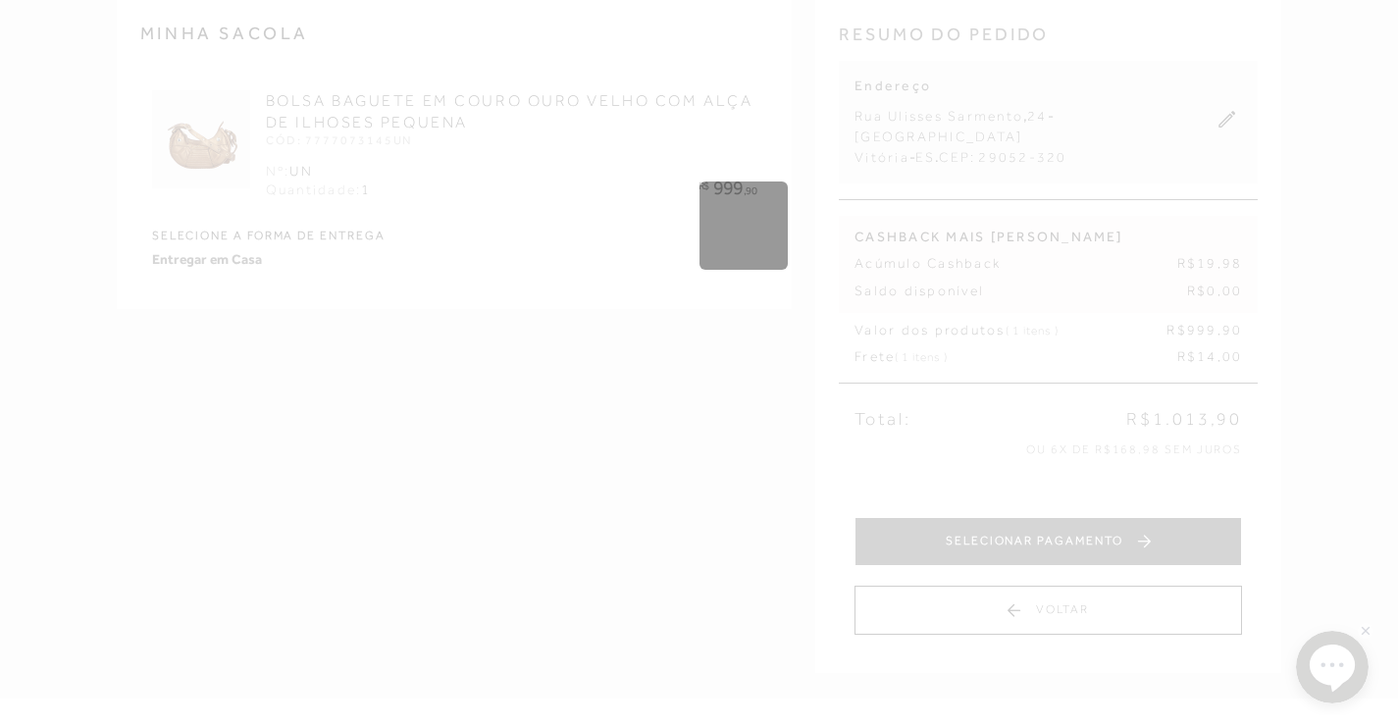
scroll to position [0, 0]
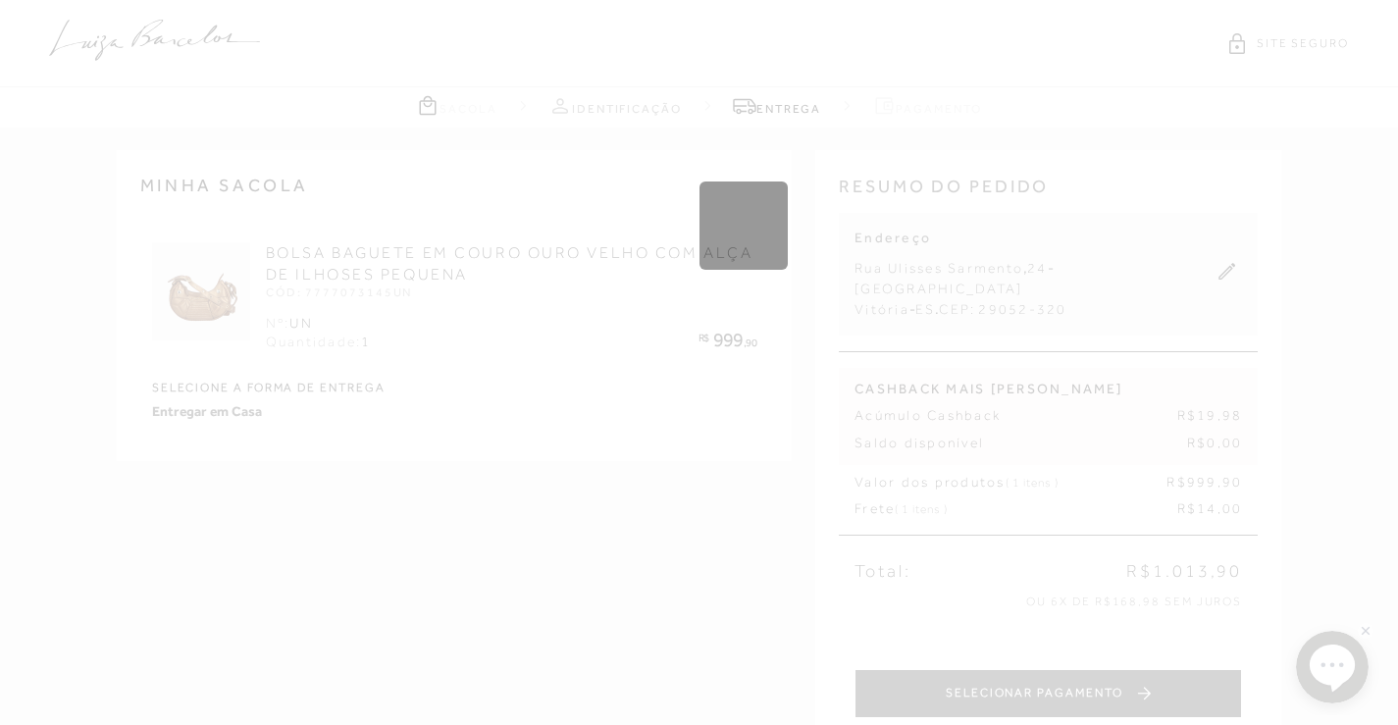
click at [749, 191] on div "Carregando..." at bounding box center [744, 225] width 88 height 88
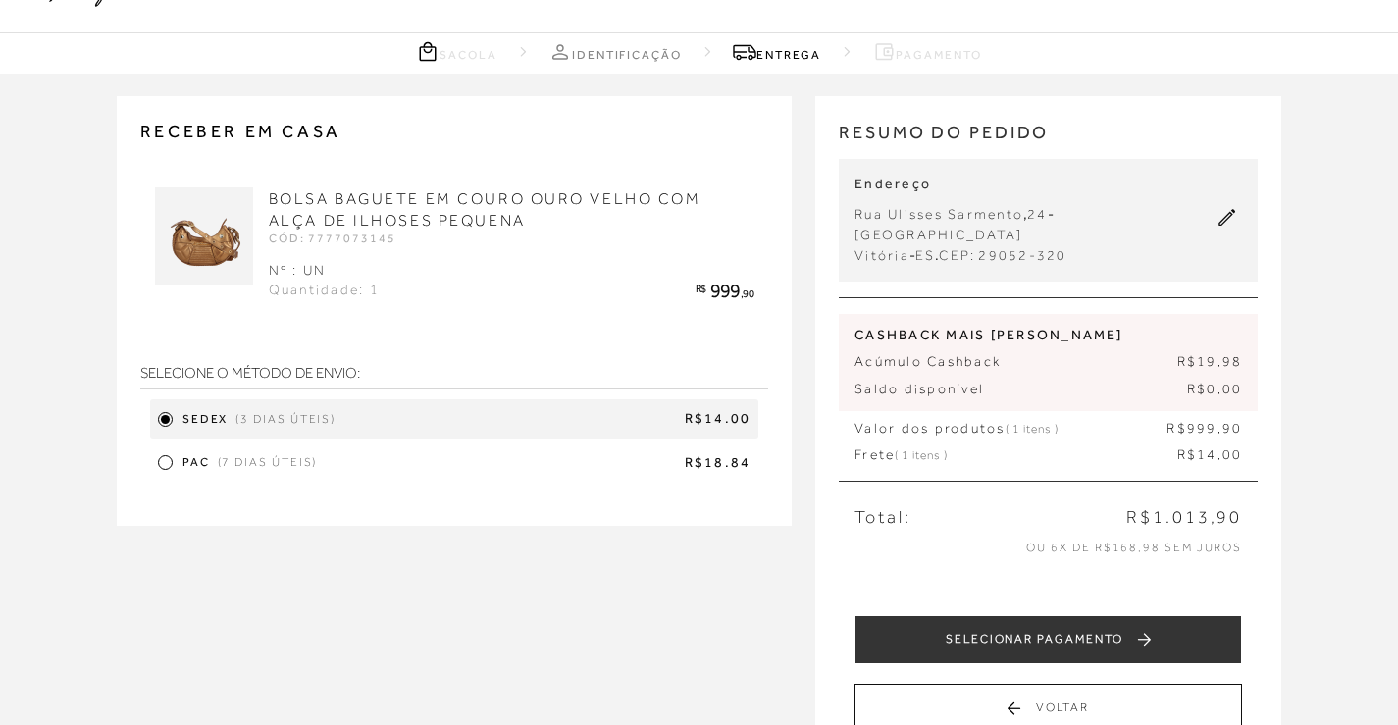
scroll to position [98, 0]
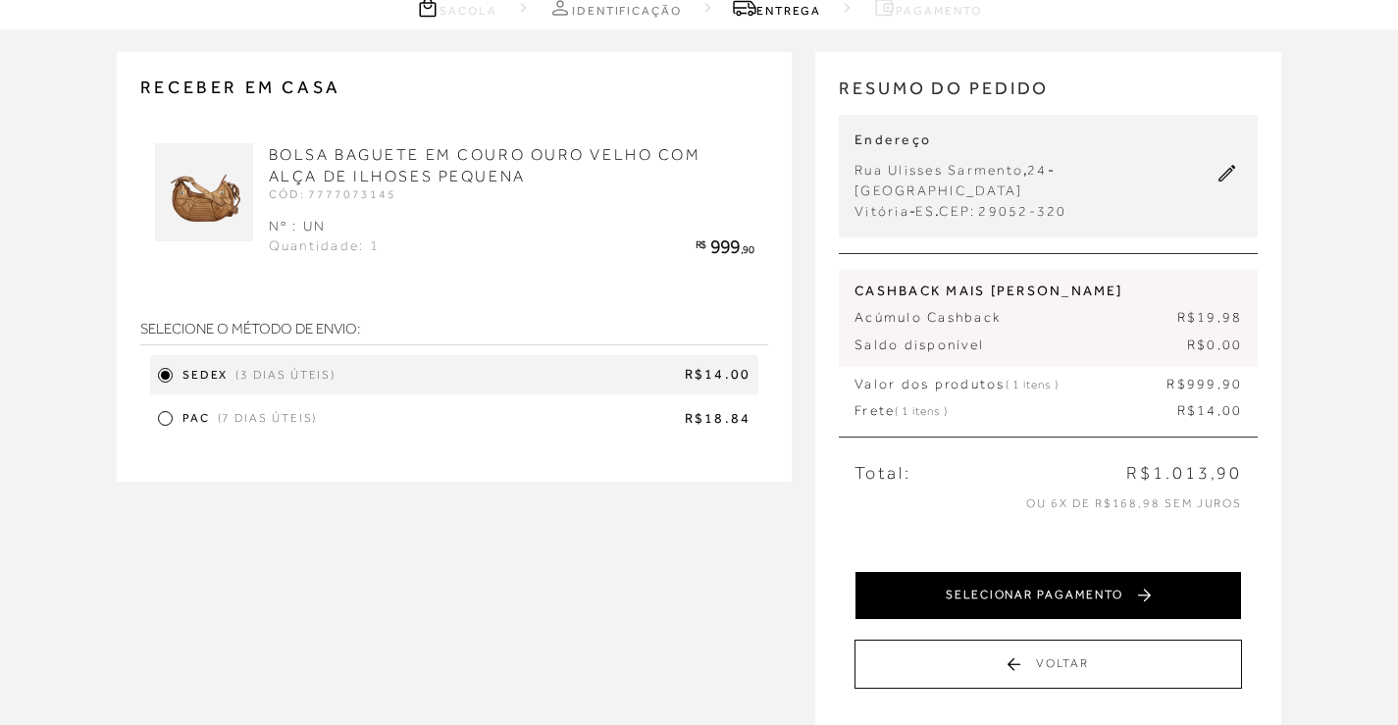
click at [1028, 571] on button "SELECIONAR PAGAMENTO" at bounding box center [1049, 595] width 388 height 49
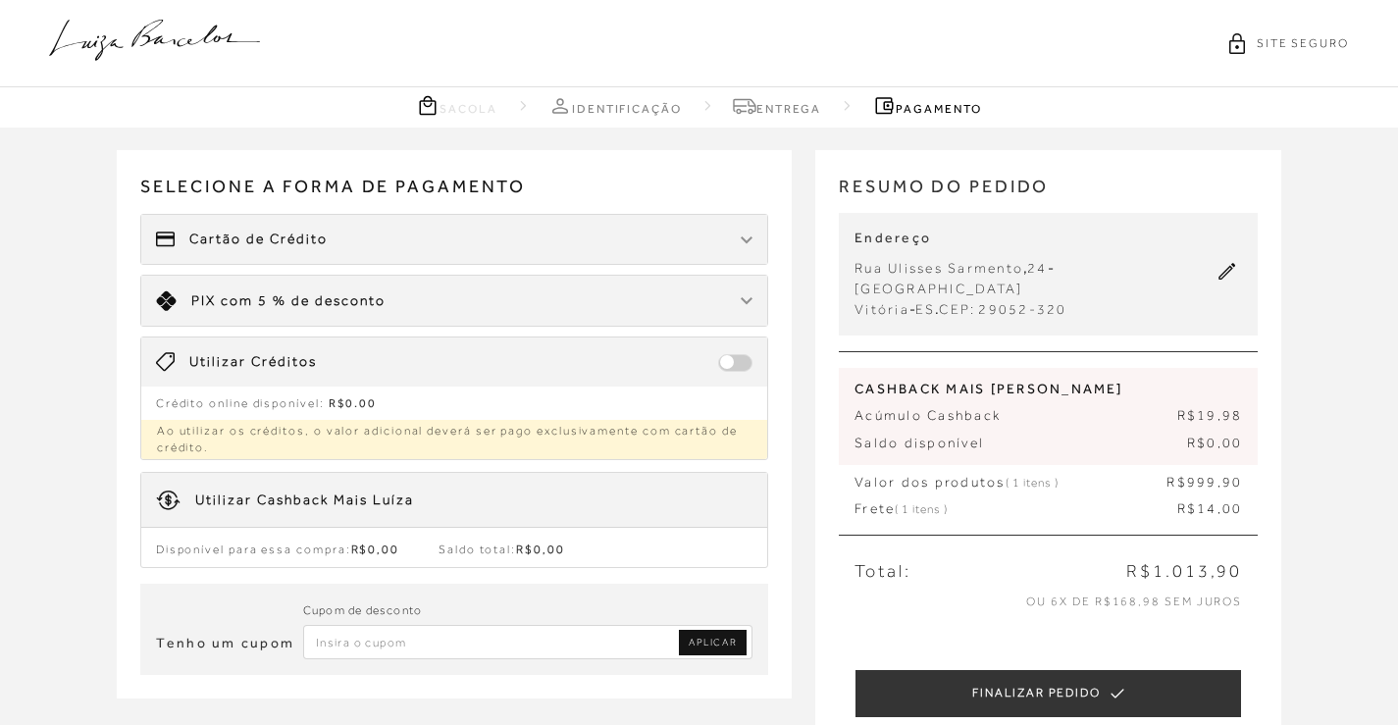
click at [1230, 263] on icon at bounding box center [1227, 272] width 18 height 18
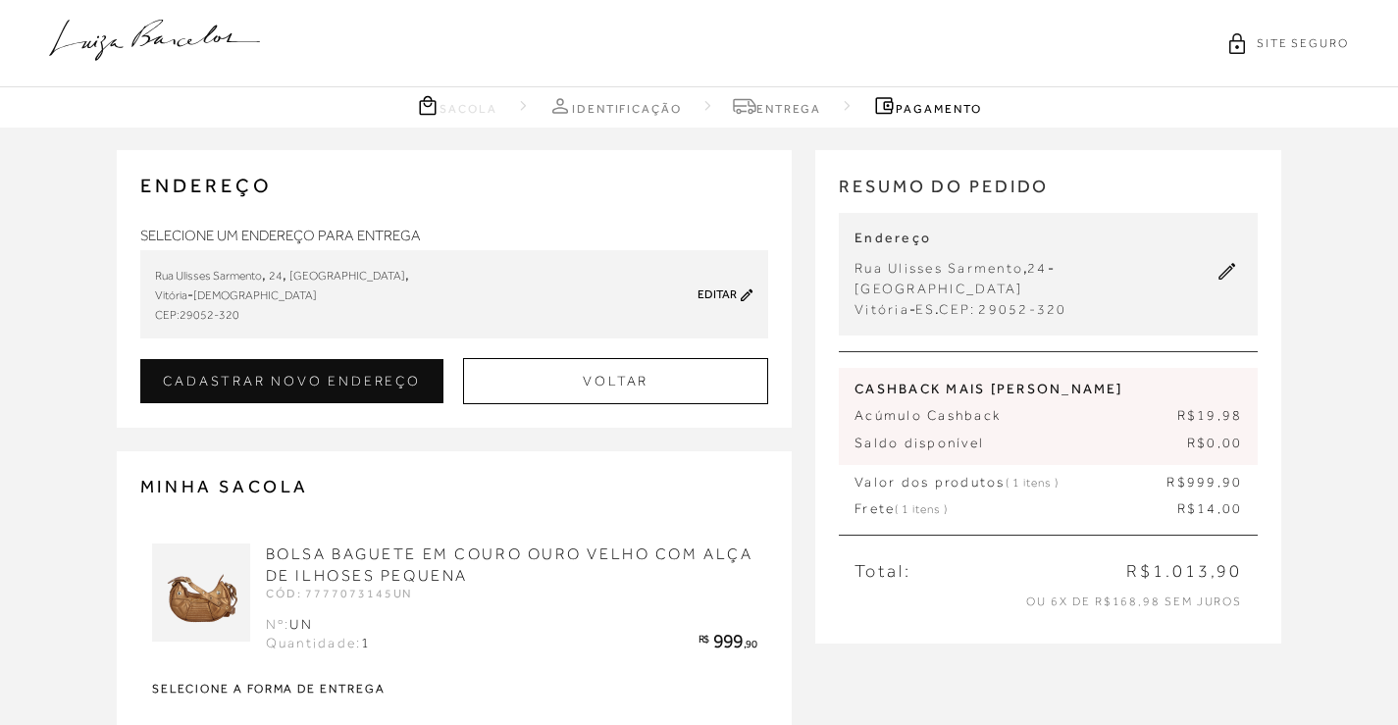
click at [700, 294] on link "Editar" at bounding box center [717, 294] width 39 height 14
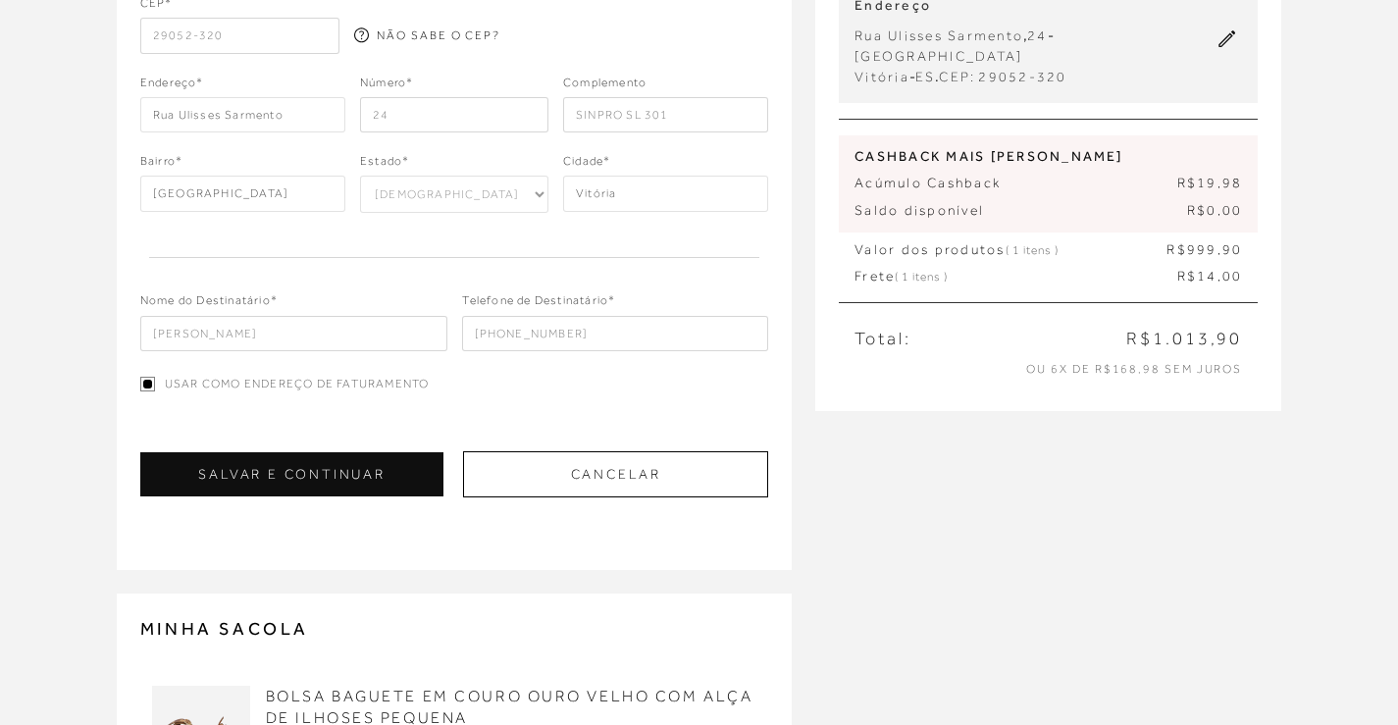
scroll to position [294, 0]
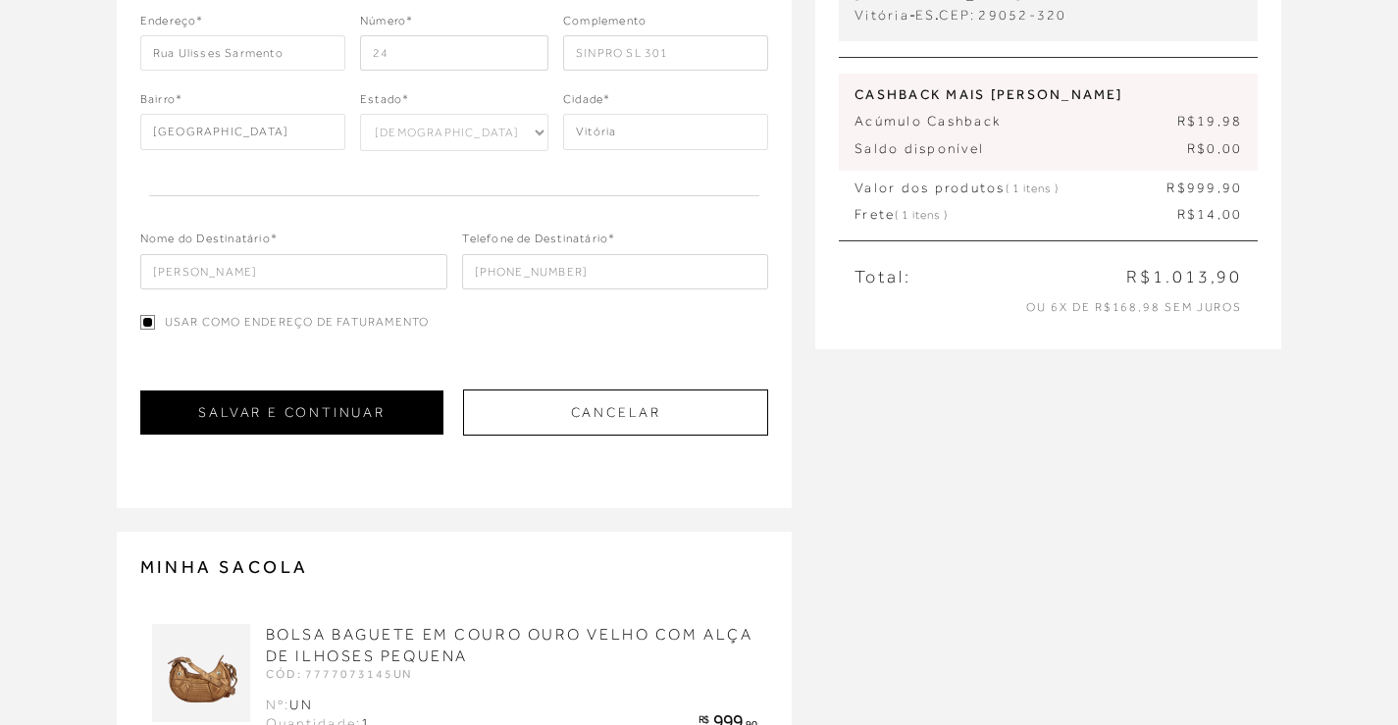
click at [325, 419] on button "SALVAR E CONTINUAR" at bounding box center [292, 412] width 304 height 44
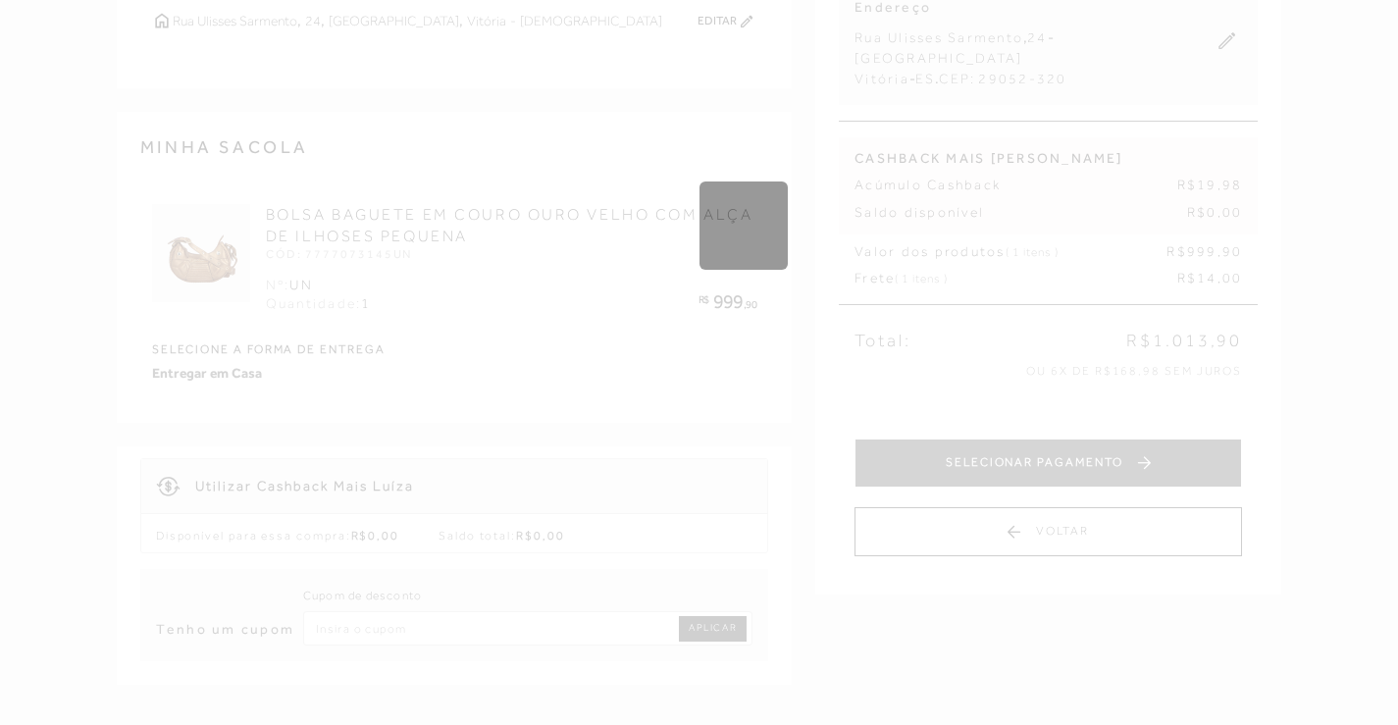
scroll to position [196, 0]
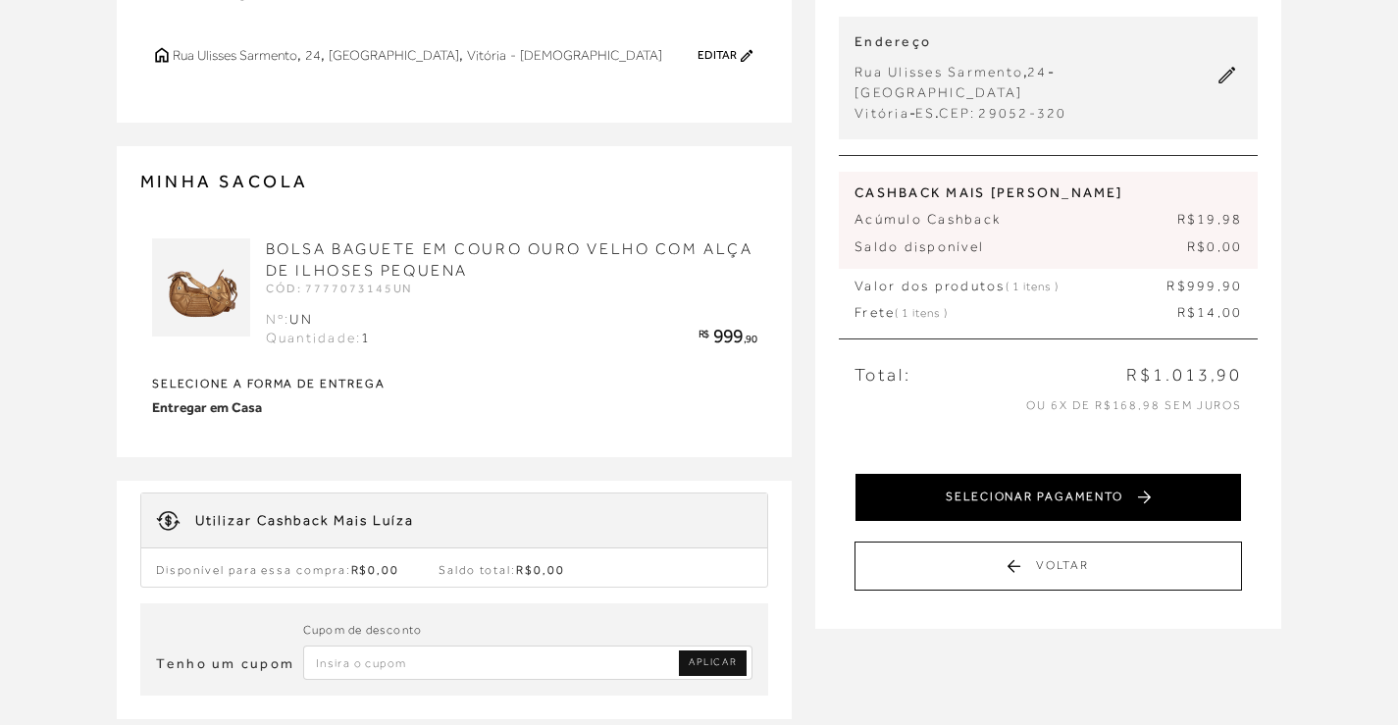
click at [927, 477] on button "SELECIONAR PAGAMENTO" at bounding box center [1049, 497] width 388 height 49
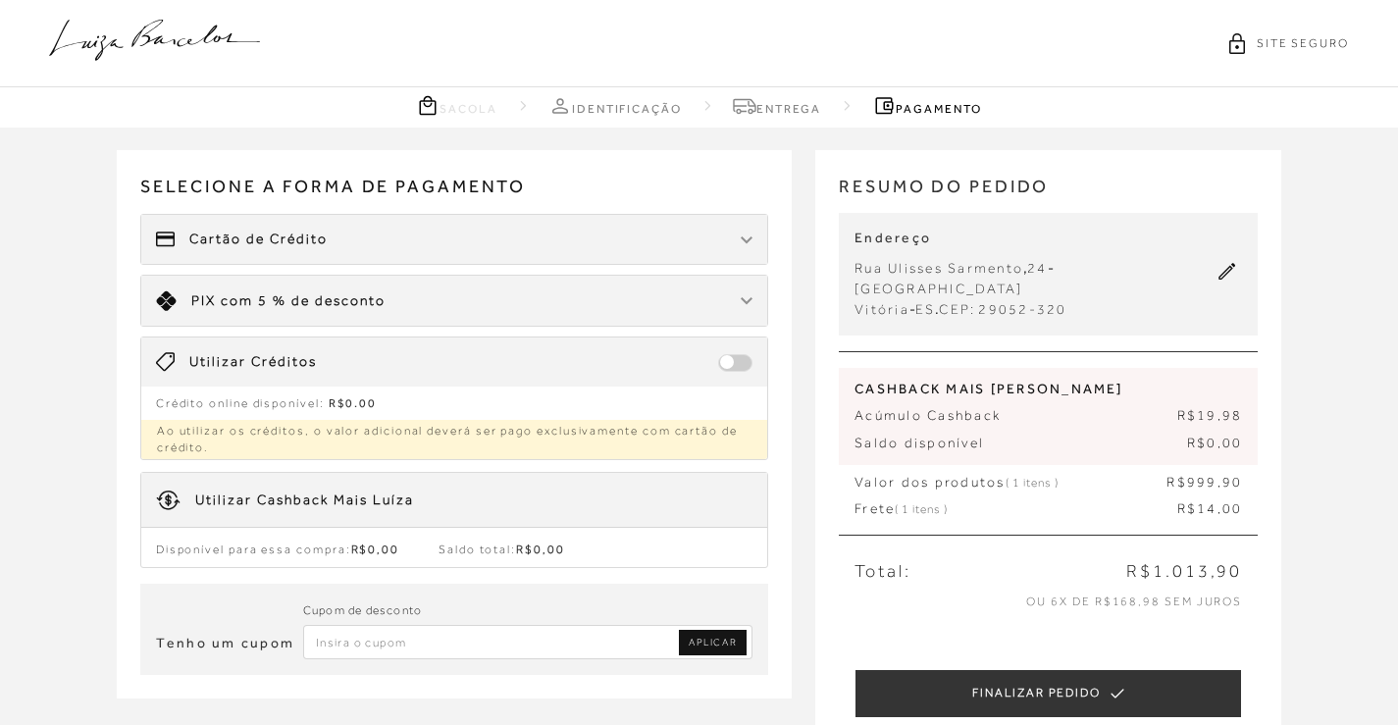
click at [482, 647] on input "Inserir Código da Promoção" at bounding box center [528, 642] width 450 height 34
paste input "LUBARCE15"
type input "LUBARCE15"
click at [698, 642] on span "APLICAR" at bounding box center [713, 643] width 48 height 14
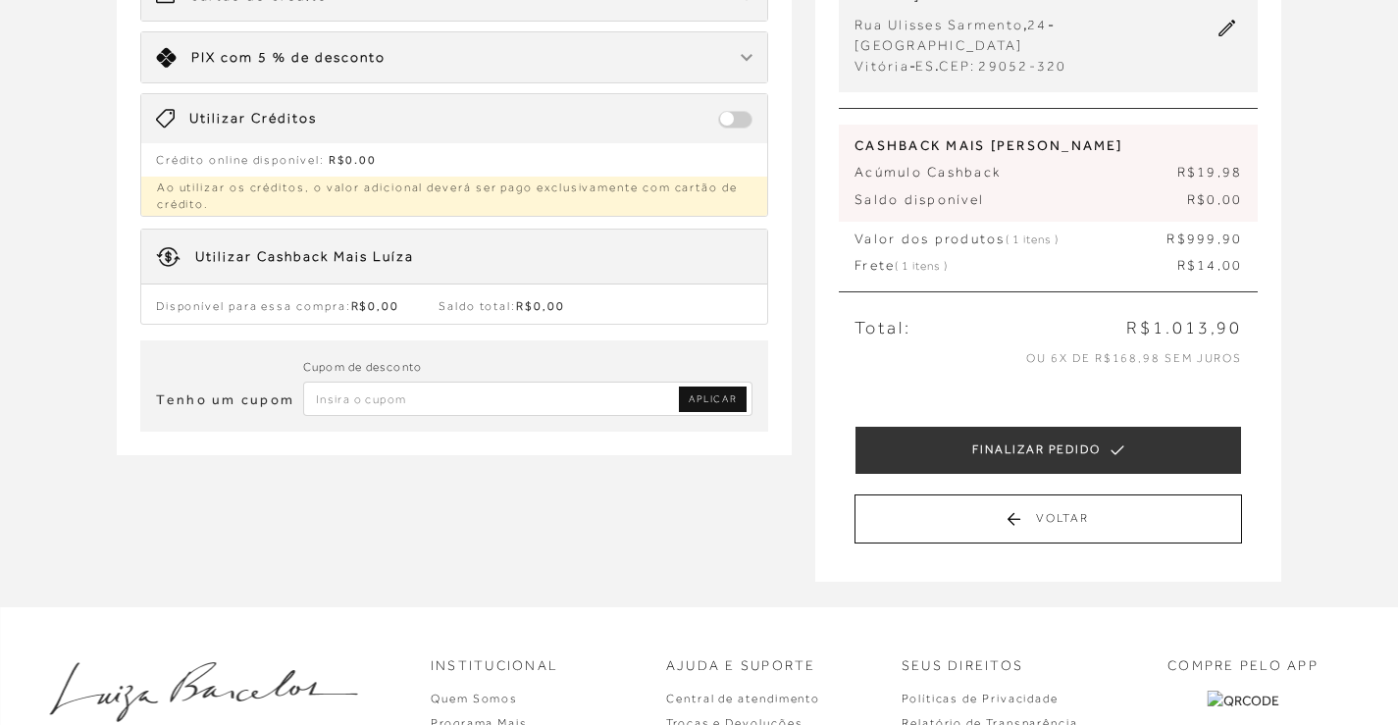
scroll to position [196, 0]
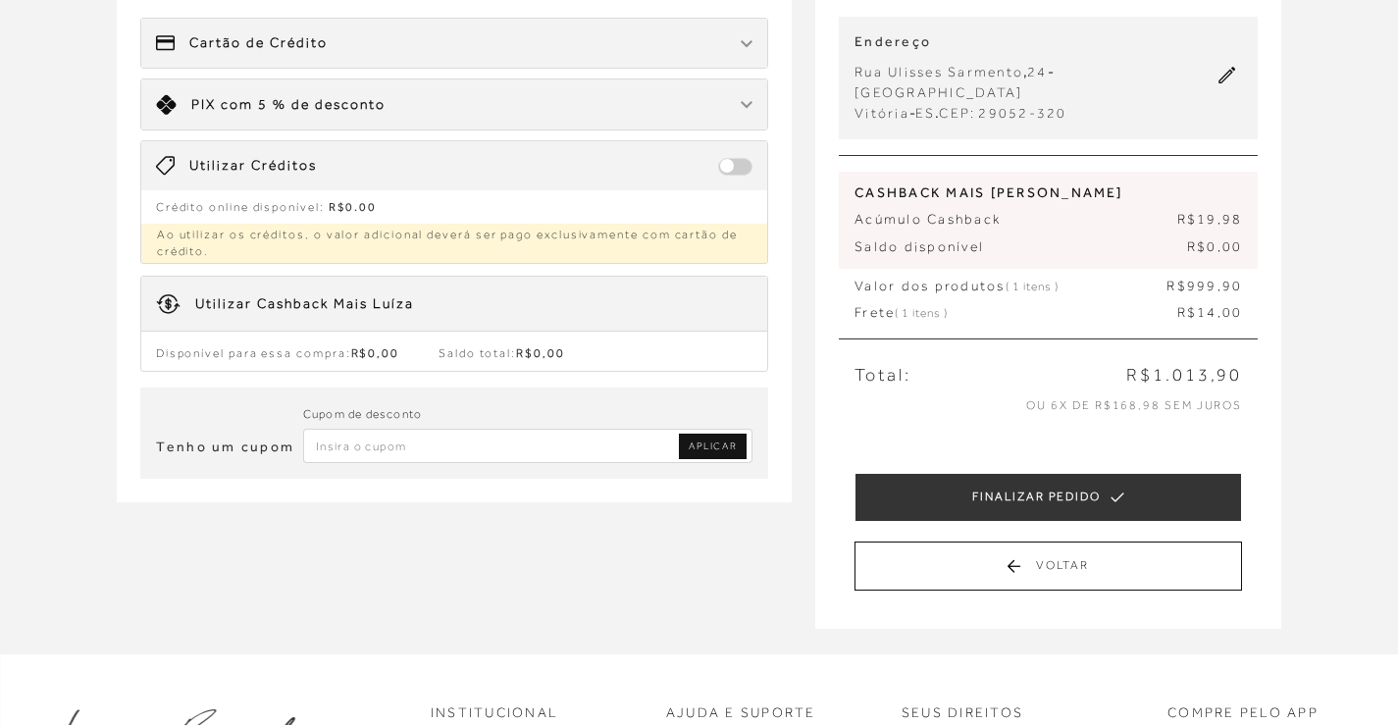
click at [642, 91] on div "Limite: R$ 5.000,00 PIX com 5 % de desconto" at bounding box center [454, 104] width 627 height 50
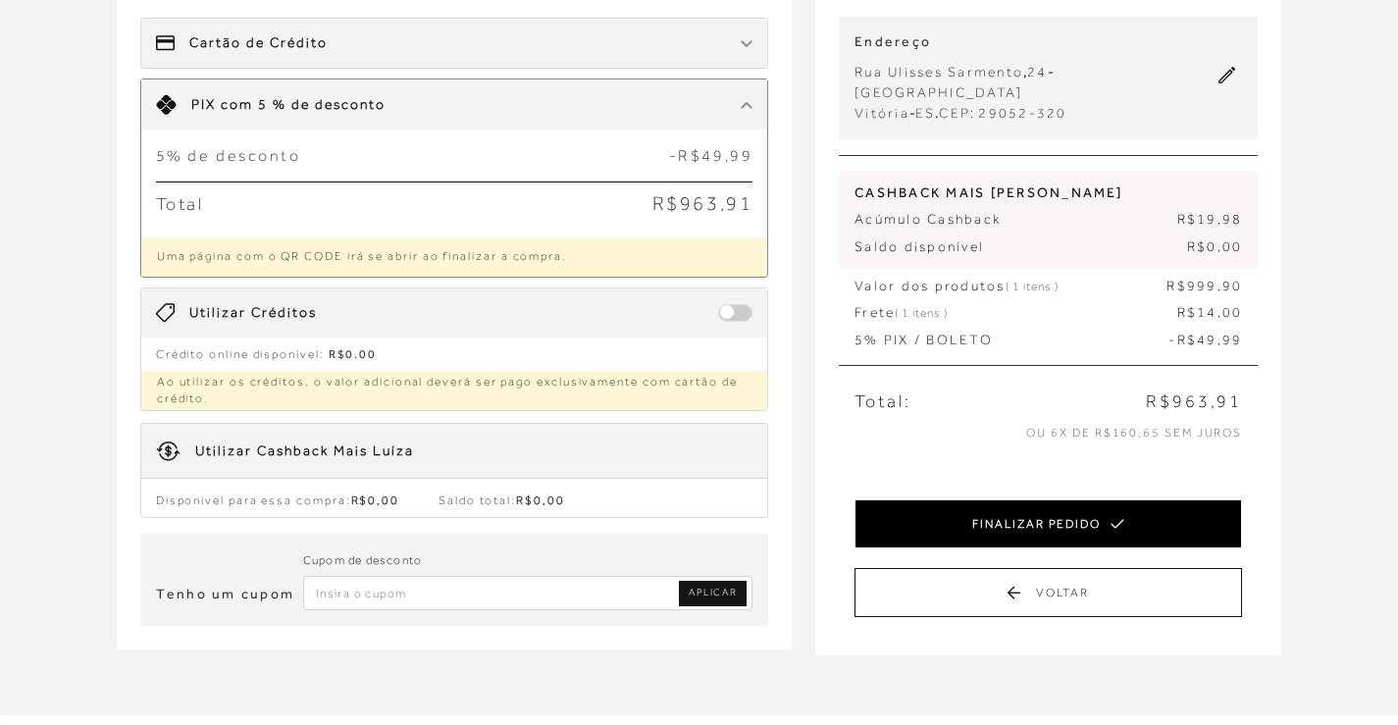
click at [1013, 512] on button "FINALIZAR PEDIDO" at bounding box center [1049, 523] width 388 height 49
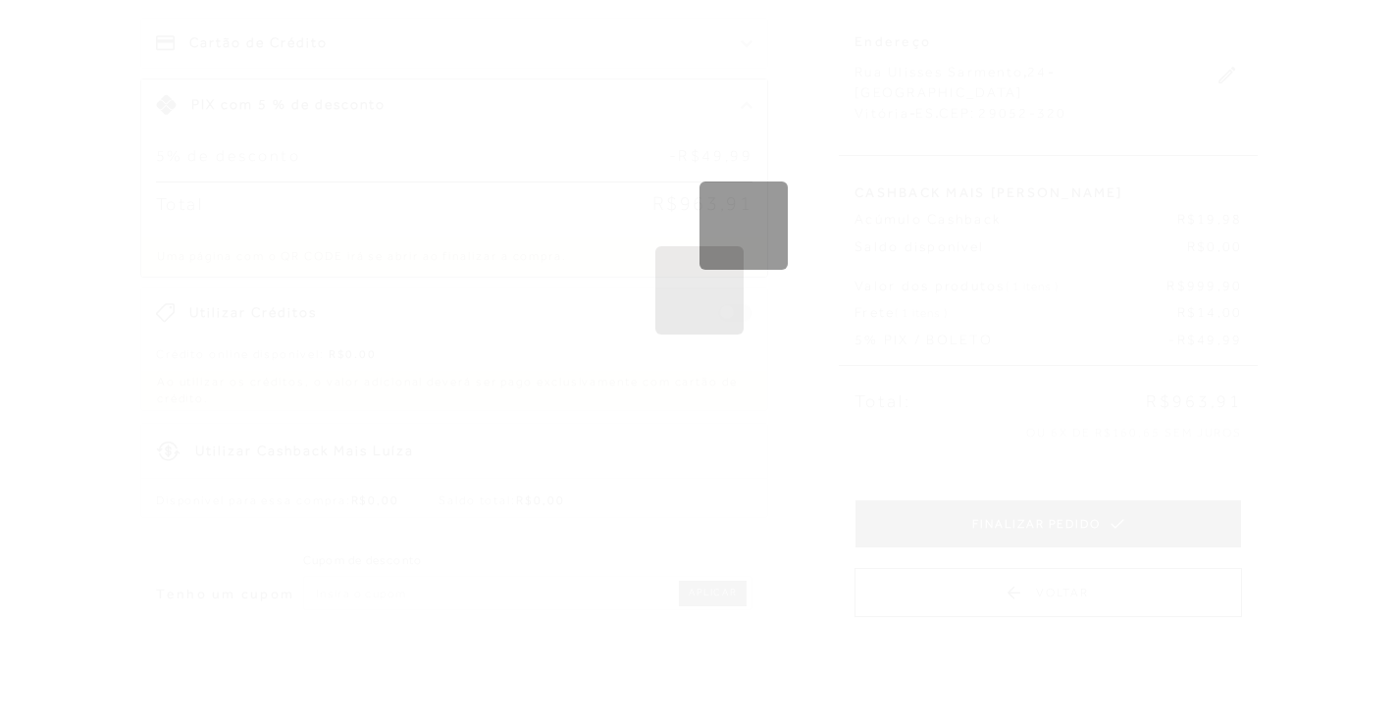
scroll to position [0, 0]
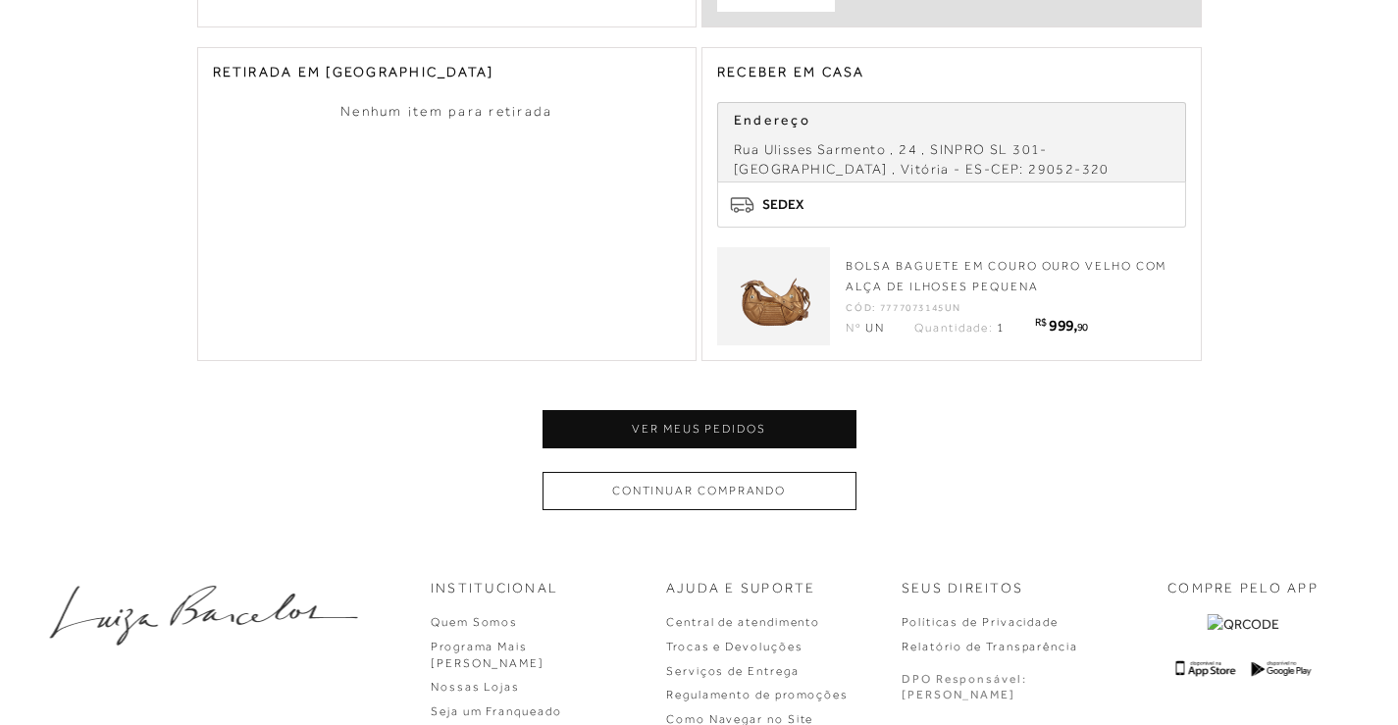
scroll to position [922, 0]
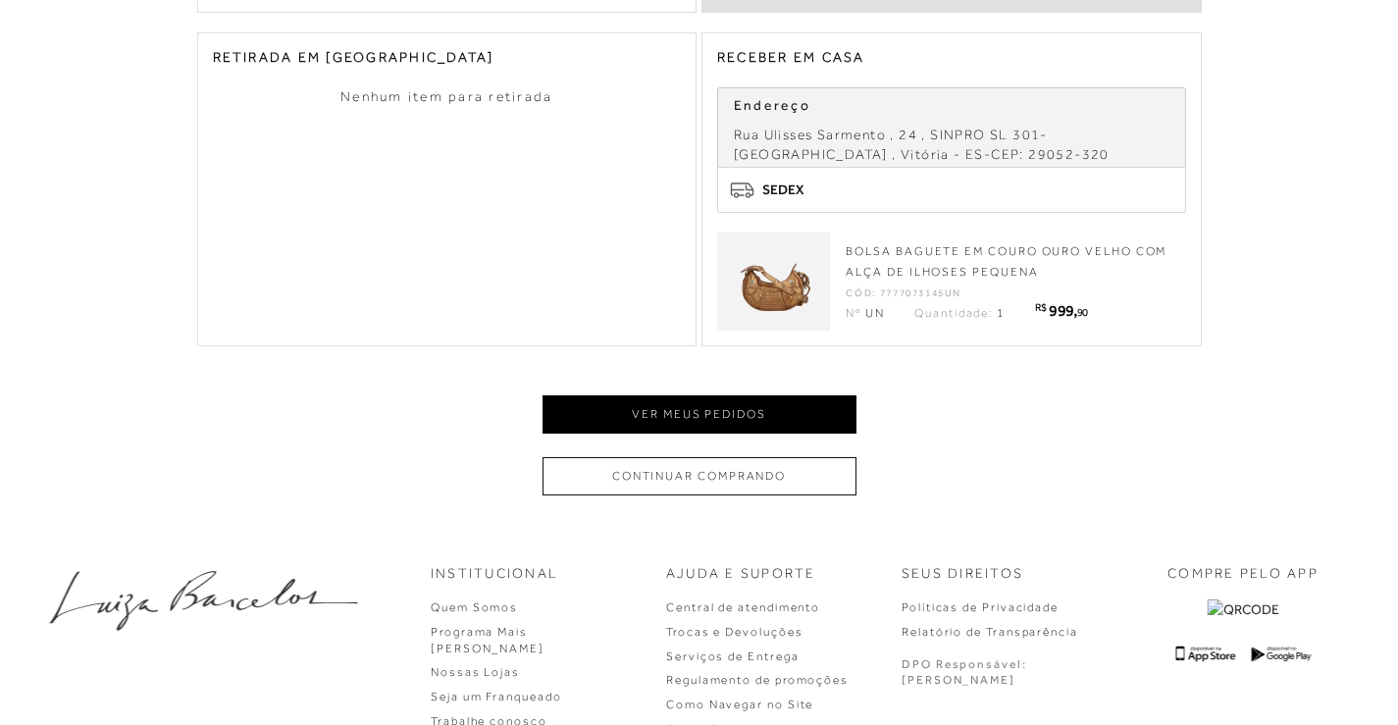
click at [823, 410] on button "Ver meus pedidos" at bounding box center [700, 414] width 314 height 38
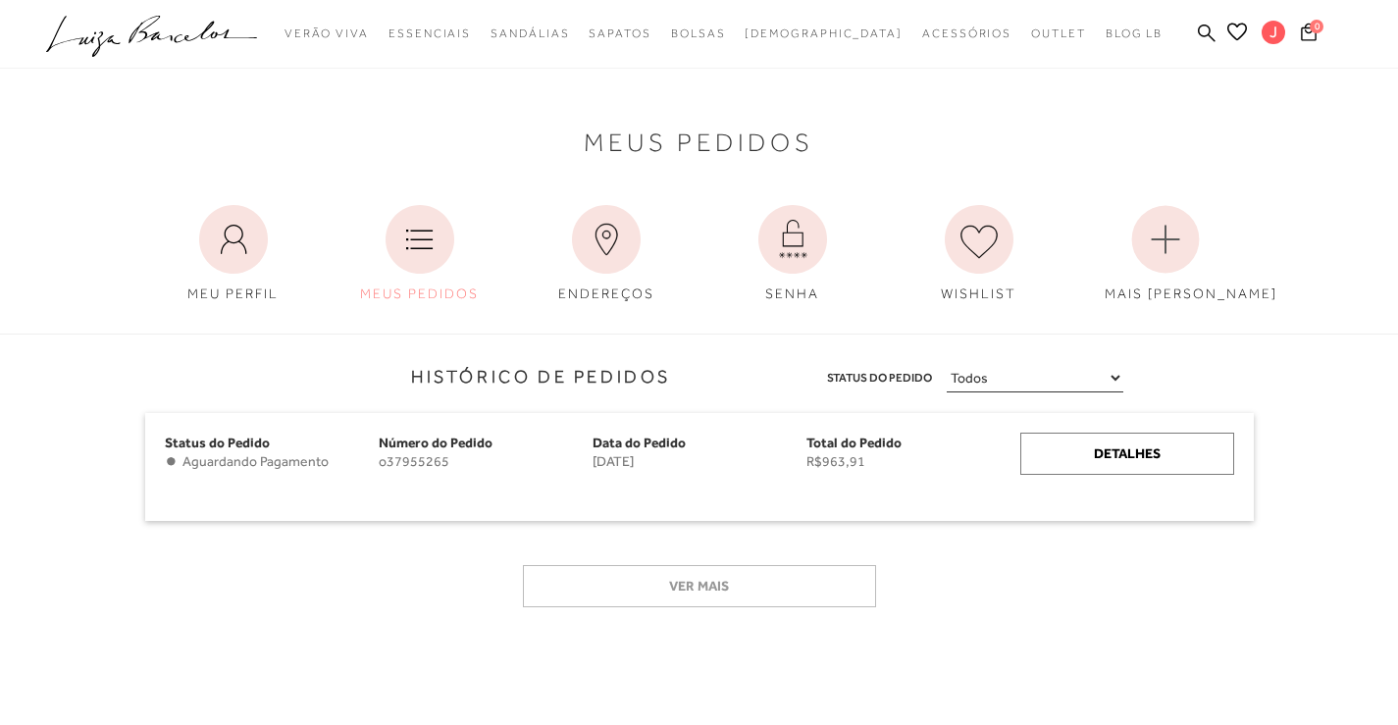
click at [179, 39] on icon ".a{fill-rule:evenodd;}" at bounding box center [152, 36] width 212 height 41
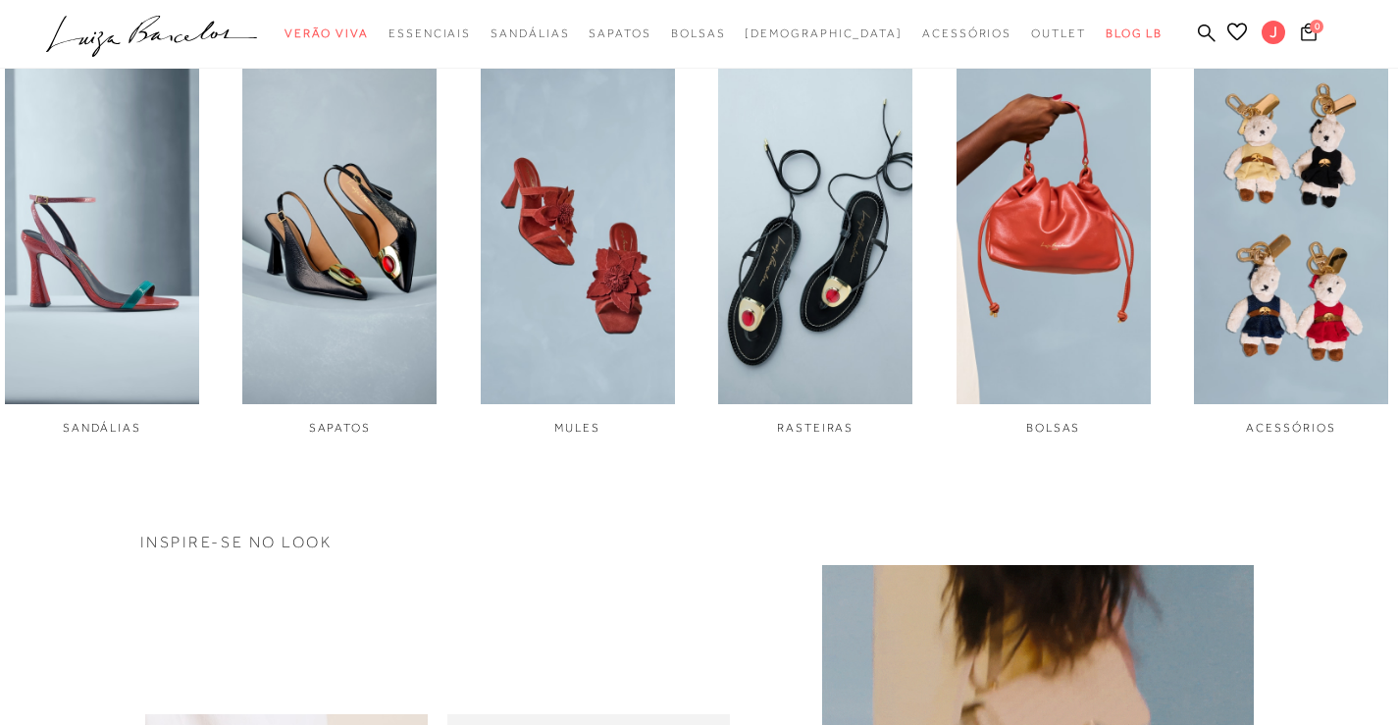
scroll to position [687, 0]
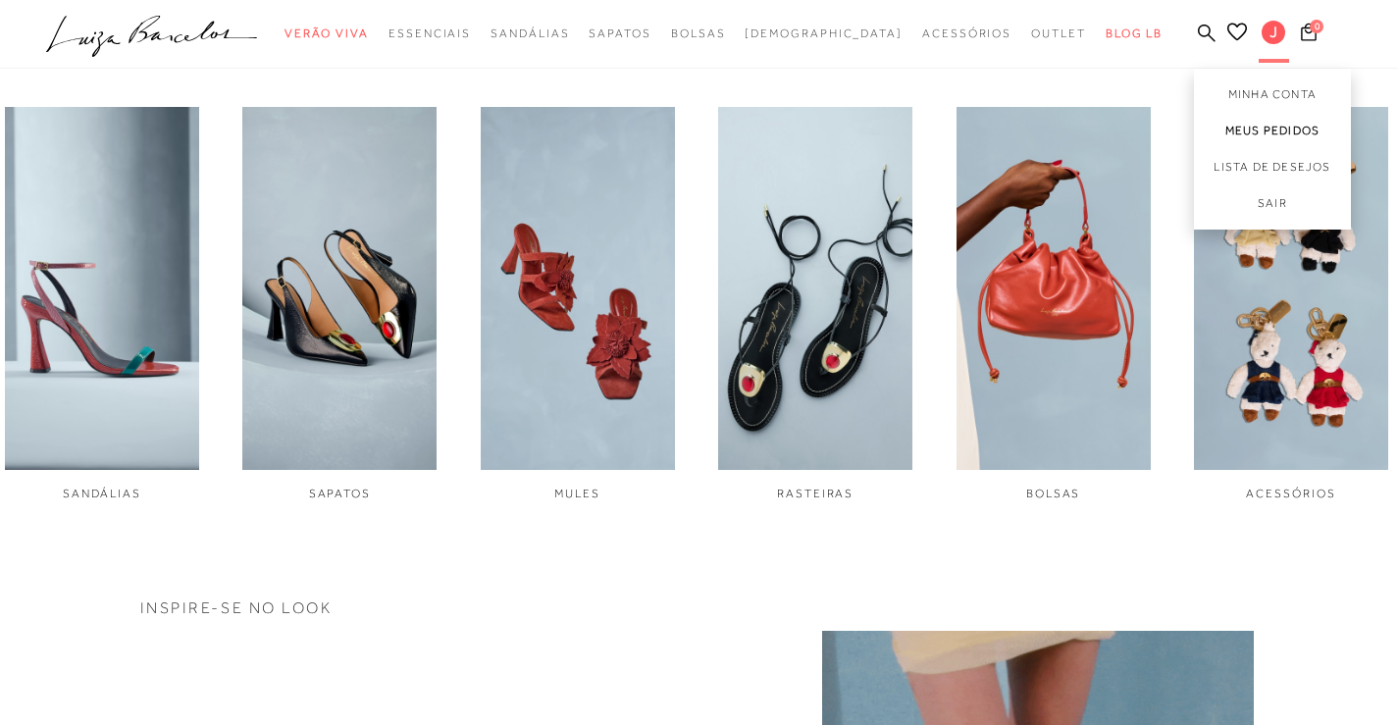
click at [1240, 123] on link "Meus Pedidos" at bounding box center [1272, 131] width 157 height 36
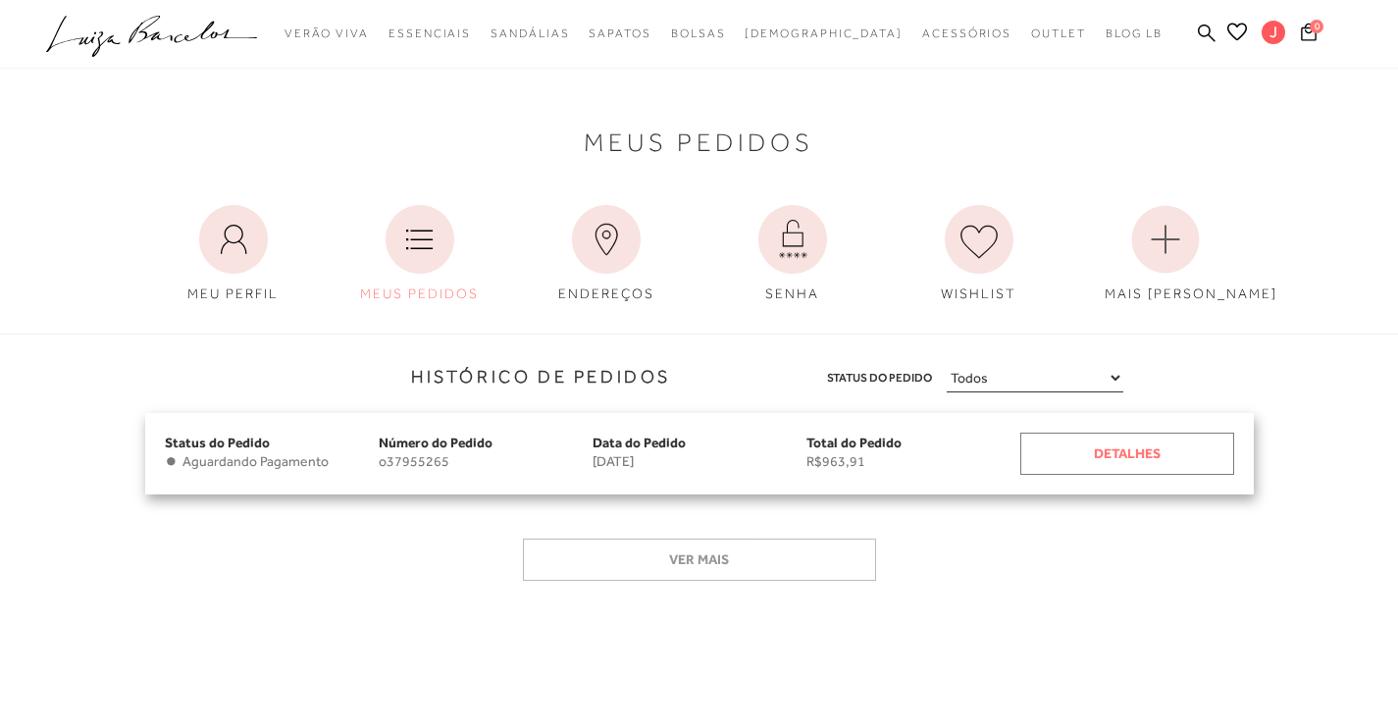
click at [1098, 453] on div "Detalhes" at bounding box center [1127, 454] width 214 height 42
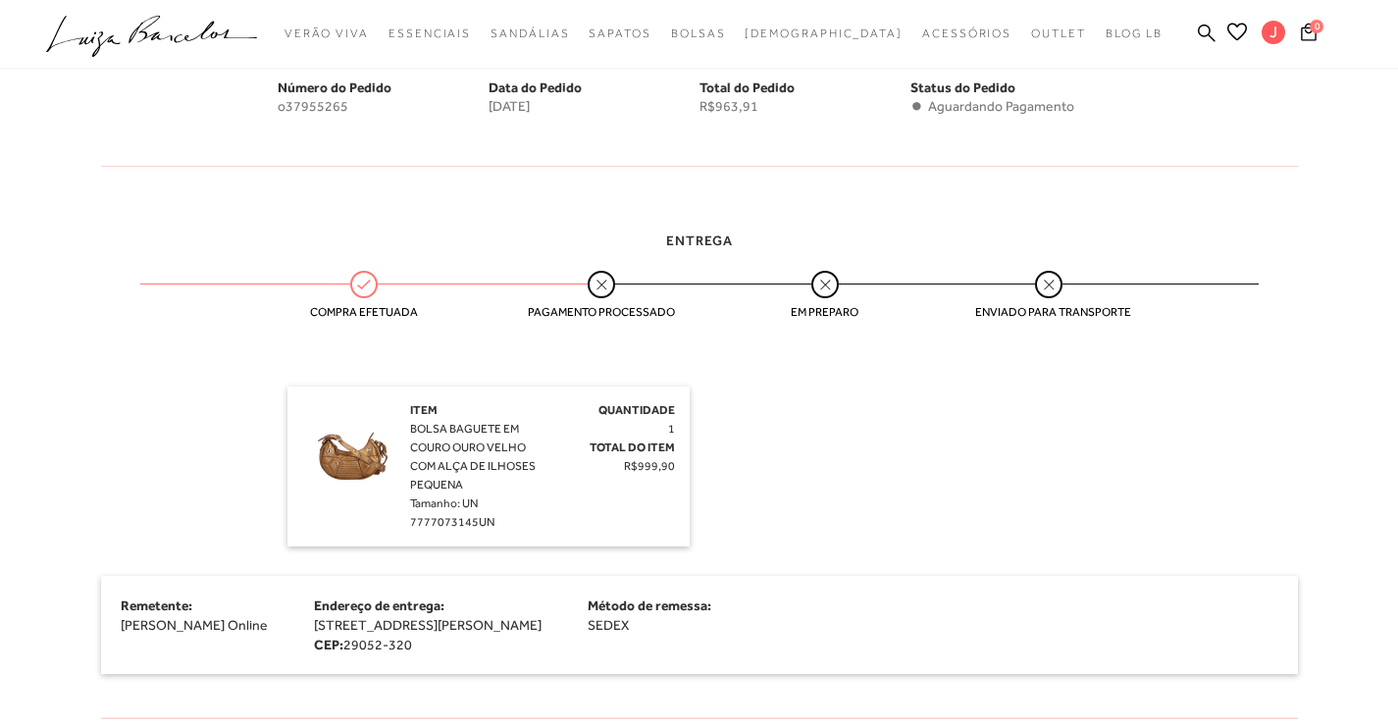
scroll to position [491, 0]
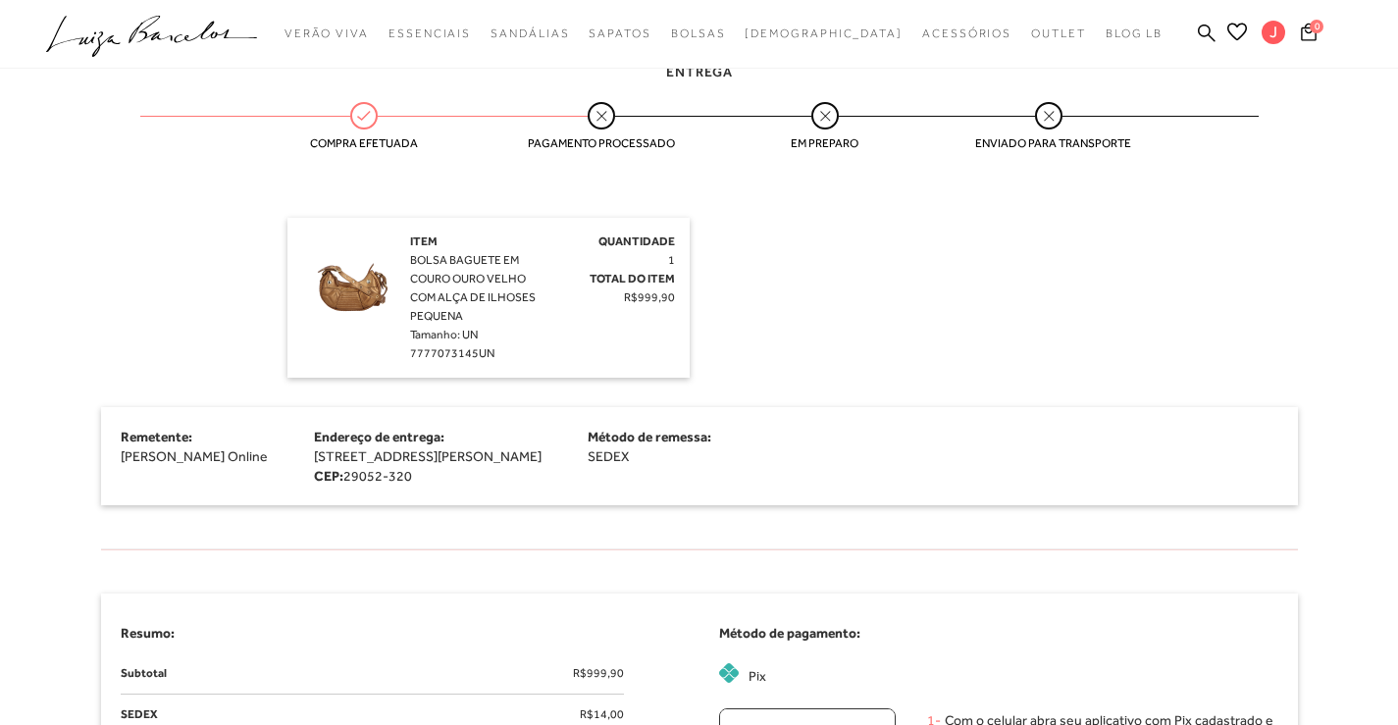
click at [137, 319] on div "Entrega Compra efetuada Pagamento processado Em preparo Enviado para transporte…" at bounding box center [699, 291] width 1226 height 518
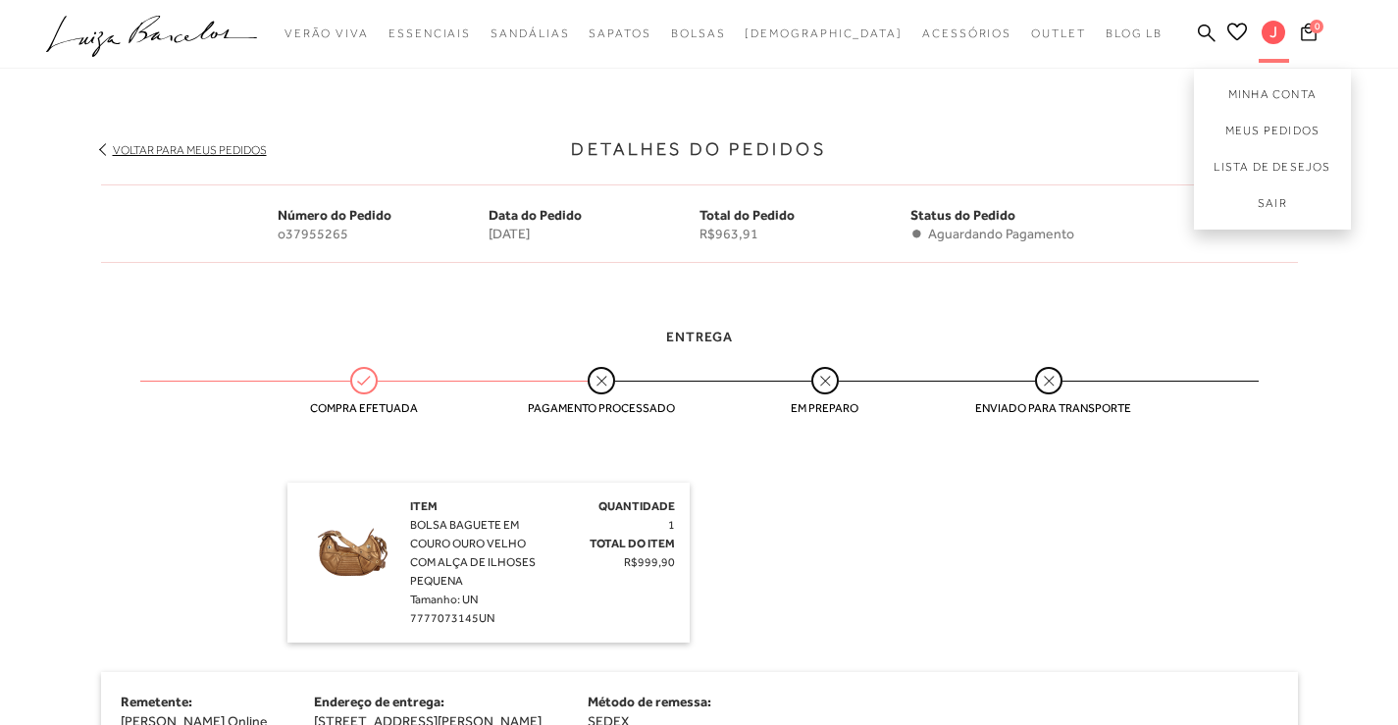
click at [1270, 36] on span "J" at bounding box center [1274, 33] width 24 height 24
click at [1269, 128] on link "Meus Pedidos" at bounding box center [1272, 131] width 157 height 36
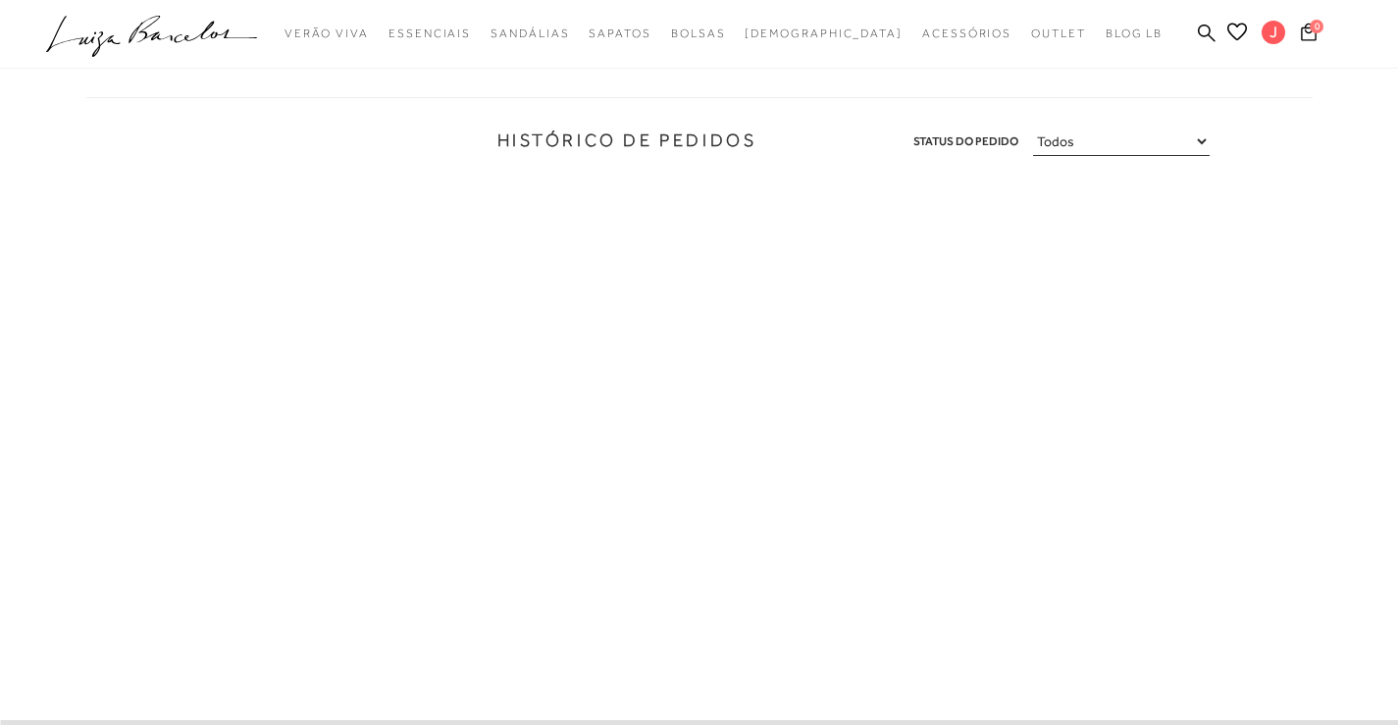
click at [708, 230] on div at bounding box center [699, 229] width 1226 height 147
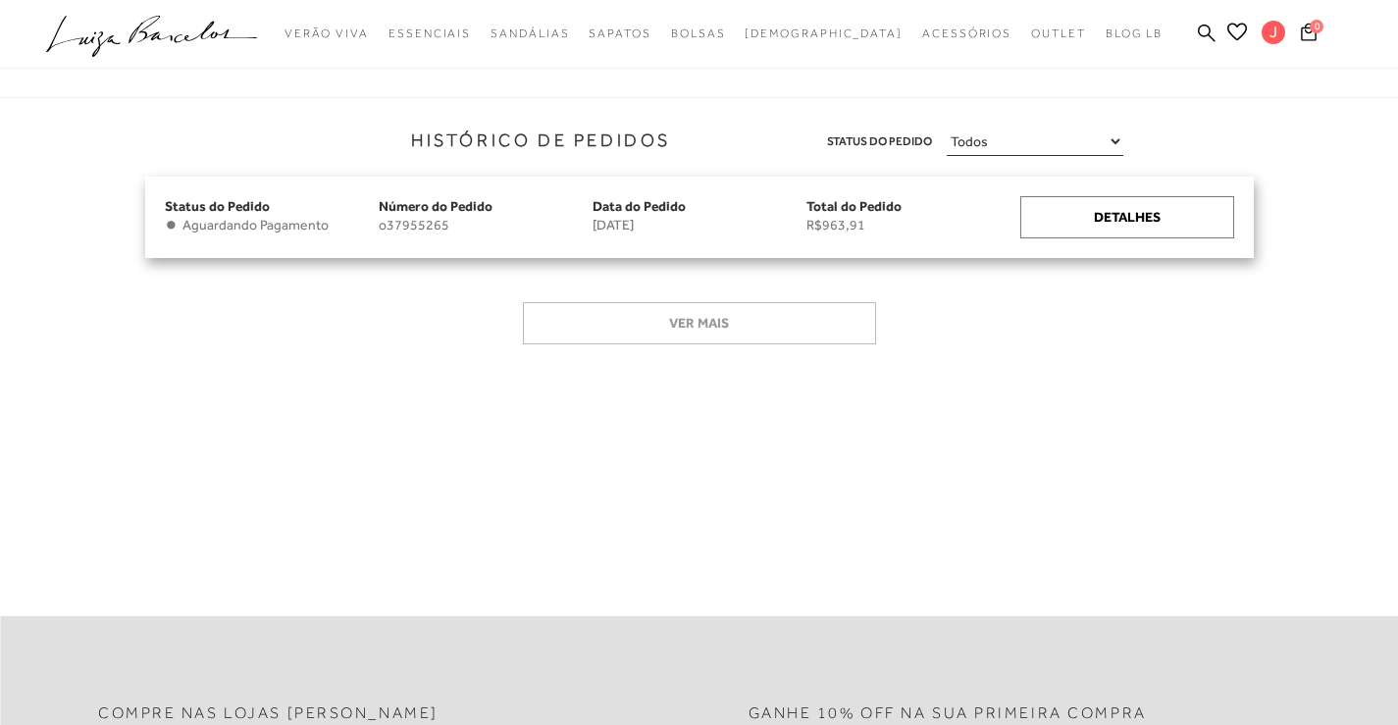
click at [557, 230] on span "o37955265" at bounding box center [486, 225] width 214 height 17
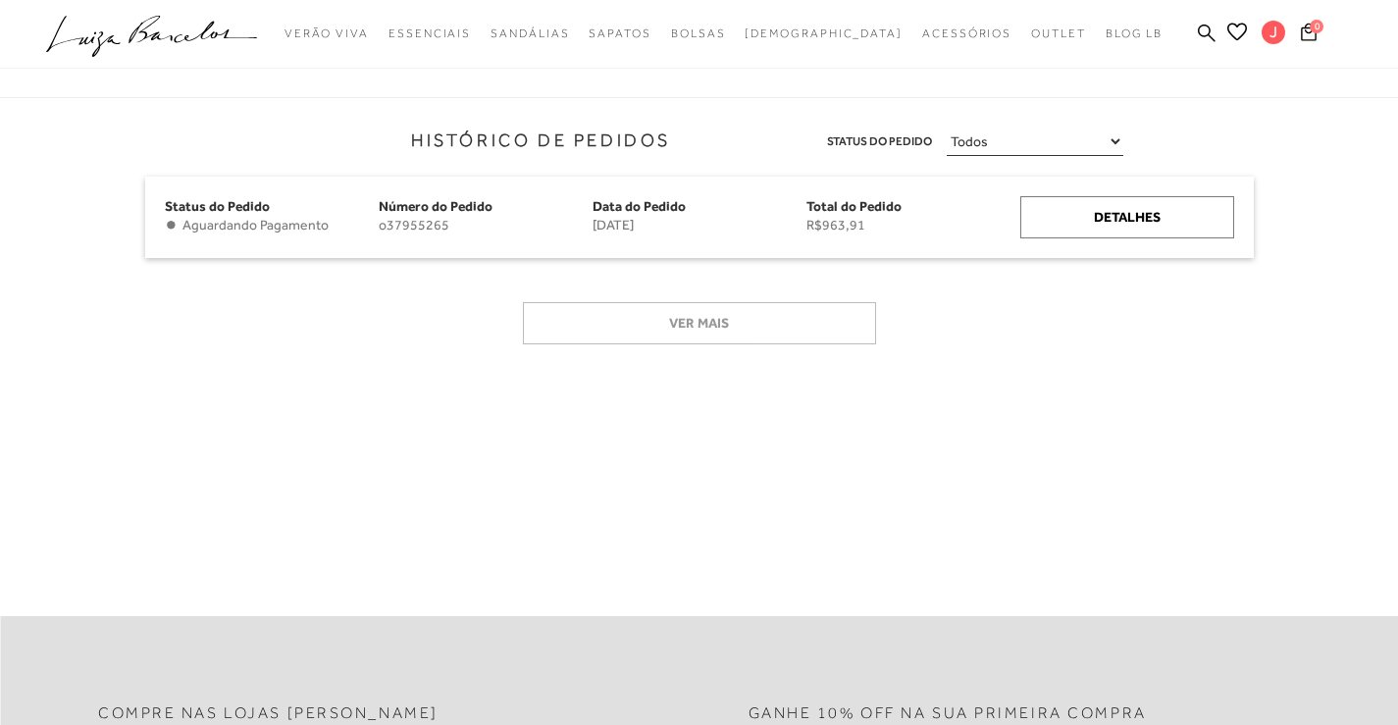
click at [76, 31] on icon ".a{fill-rule:evenodd;}" at bounding box center [152, 36] width 212 height 41
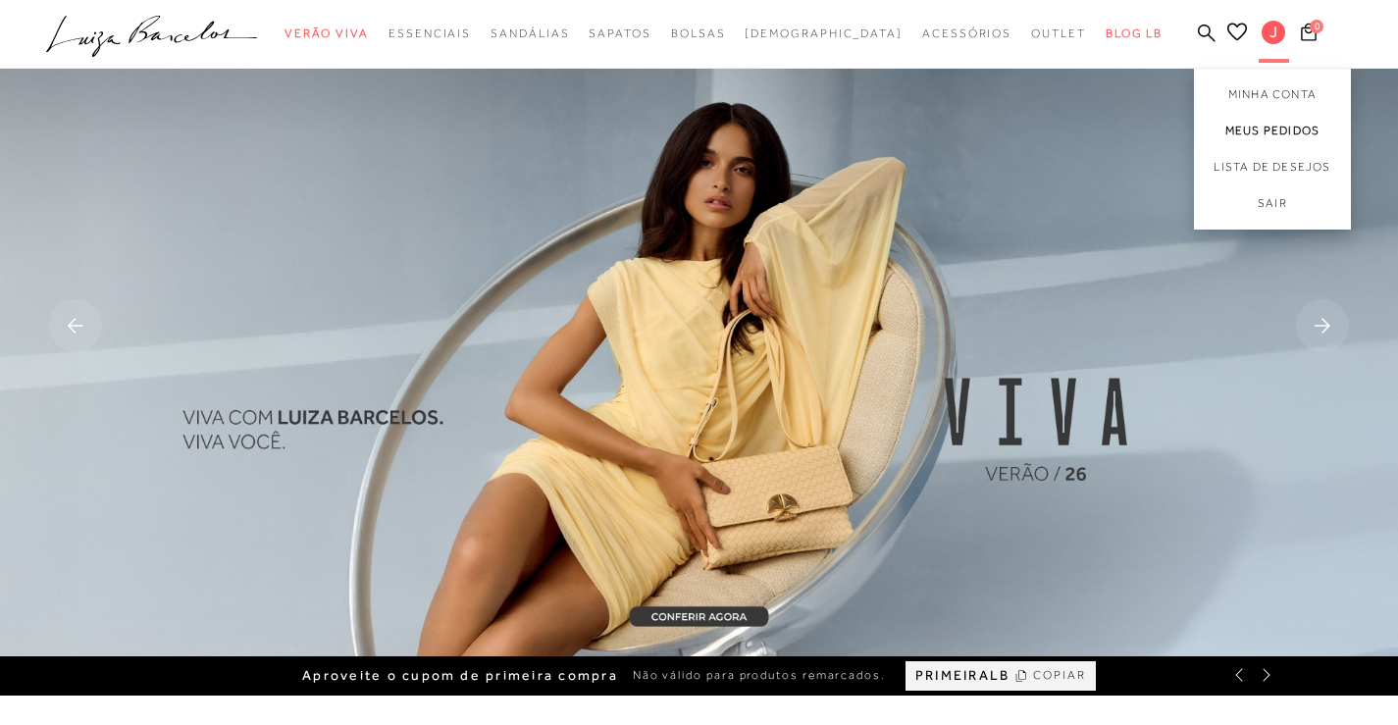
click at [1246, 126] on link "Meus Pedidos" at bounding box center [1272, 131] width 157 height 36
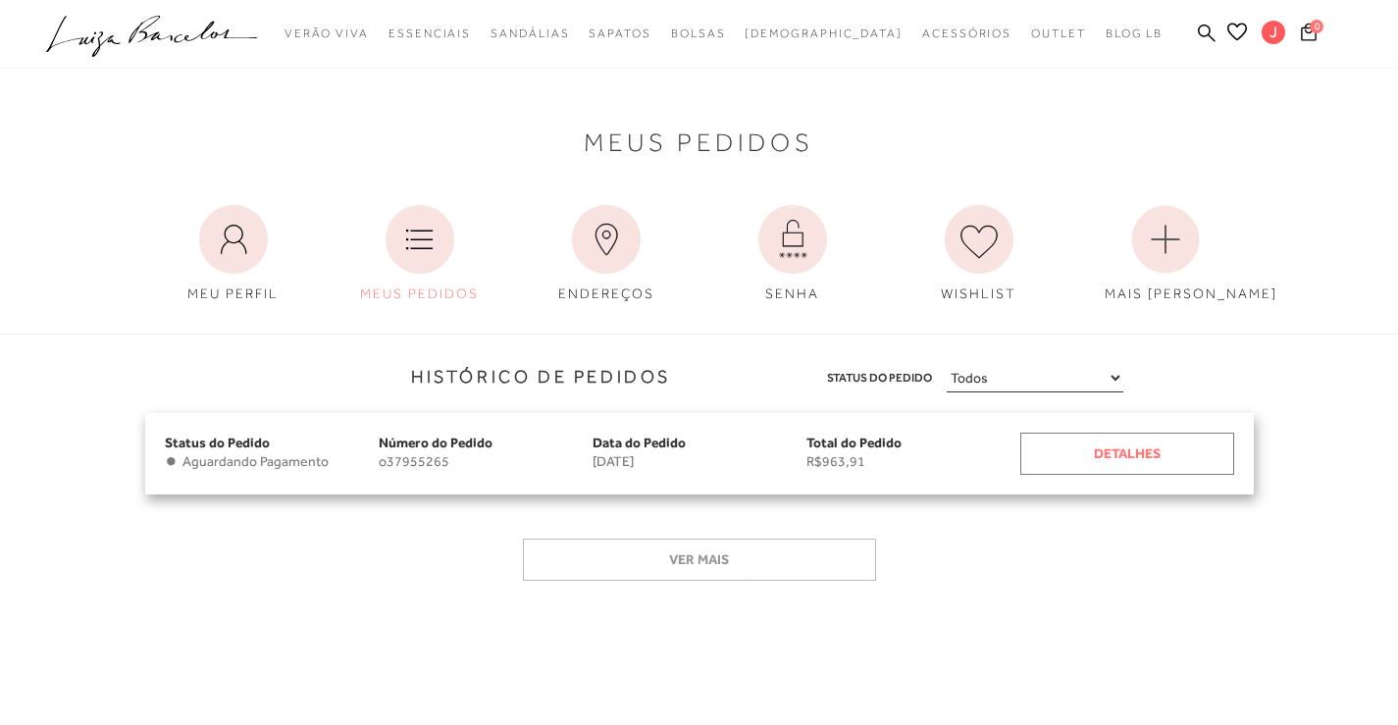
click at [1045, 463] on div "Detalhes" at bounding box center [1127, 454] width 214 height 42
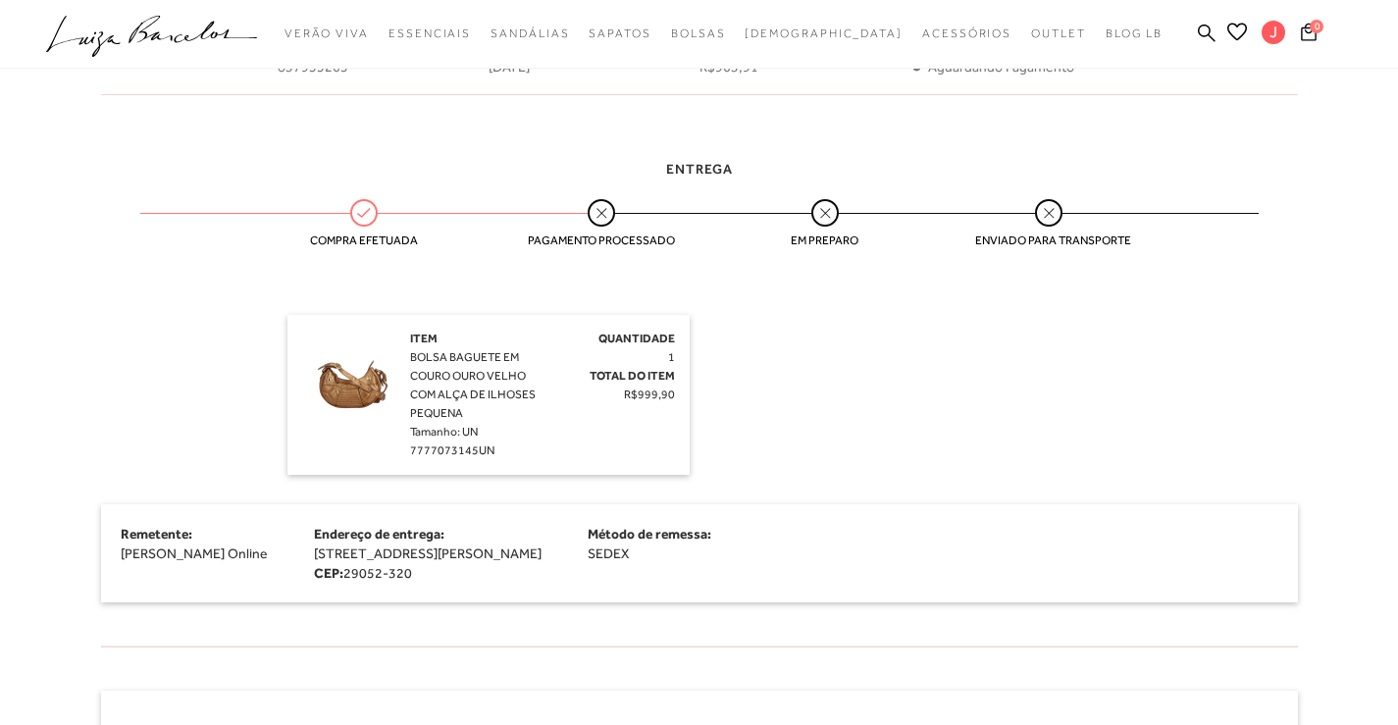
scroll to position [196, 0]
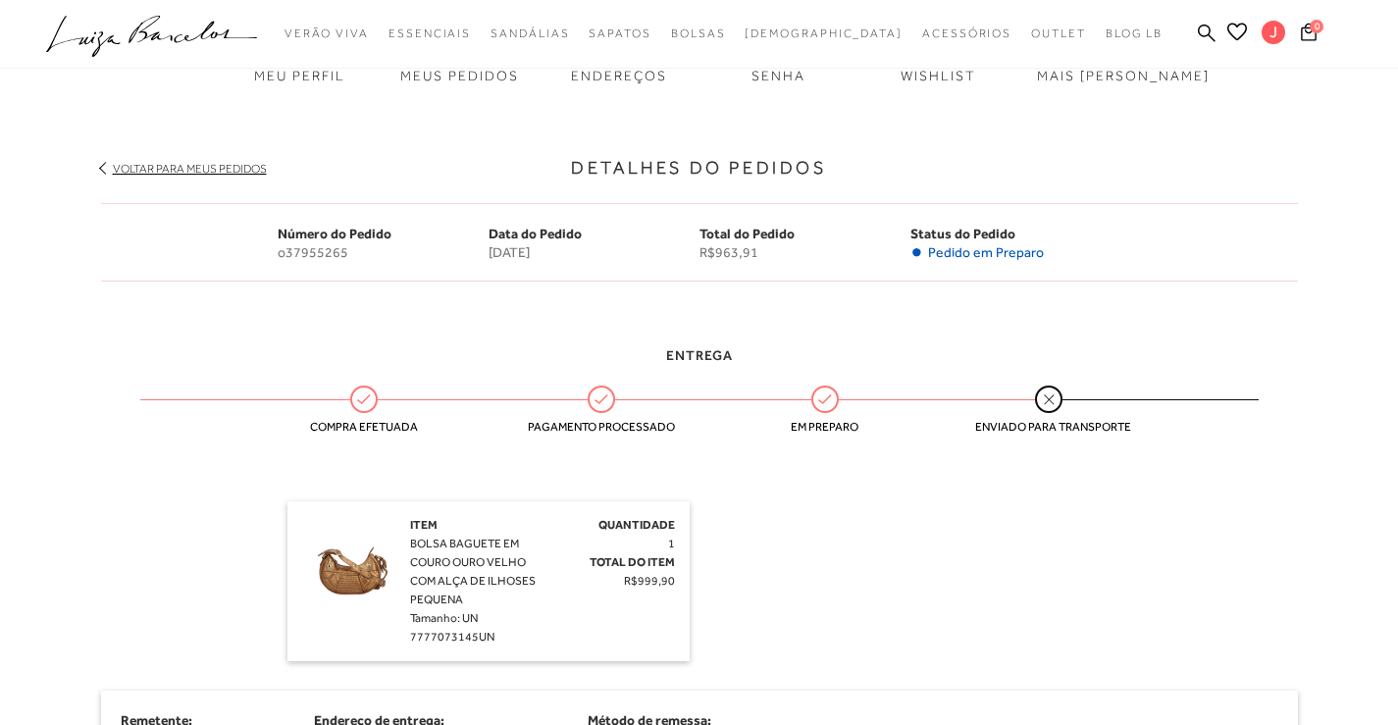
scroll to position [103, 0]
